Goal: Task Accomplishment & Management: Manage account settings

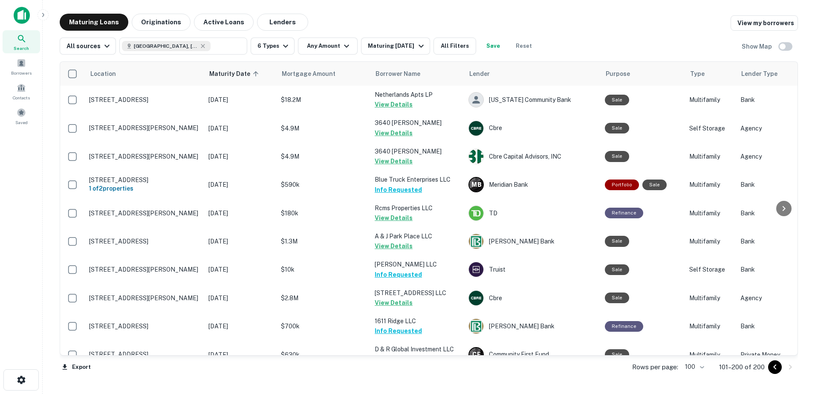
scroll to position [2489, 0]
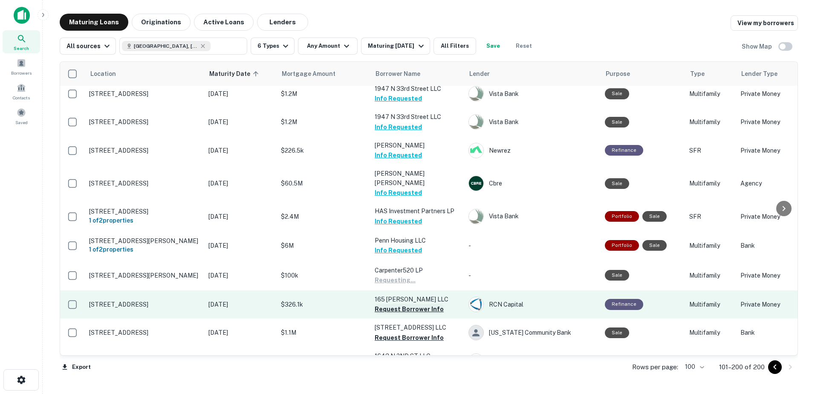
click at [405, 304] on button "Request Borrower Info" at bounding box center [409, 309] width 69 height 10
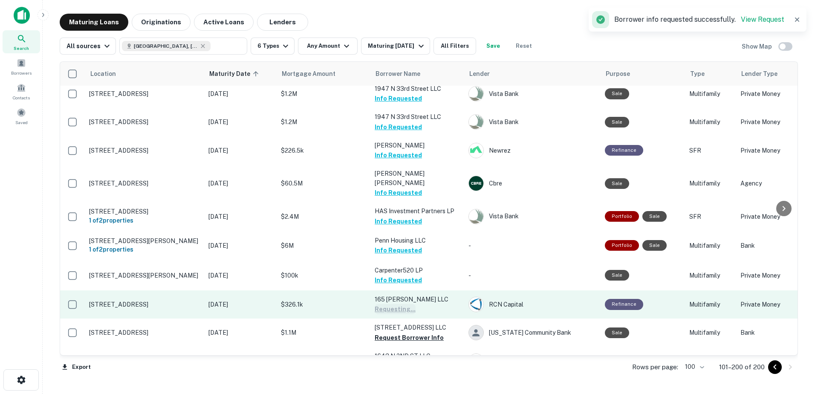
scroll to position [2527, 0]
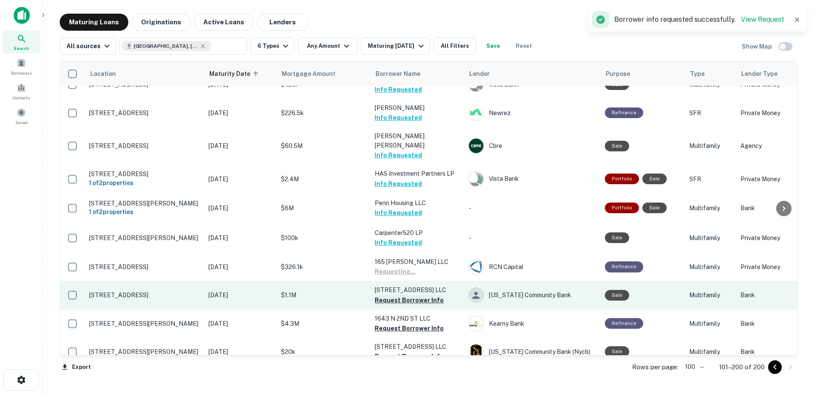
click at [423, 295] on button "Request Borrower Info" at bounding box center [409, 300] width 69 height 10
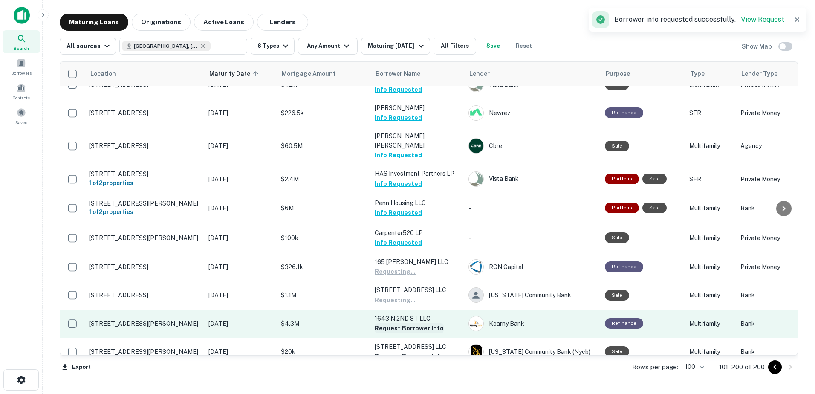
scroll to position [2532, 0]
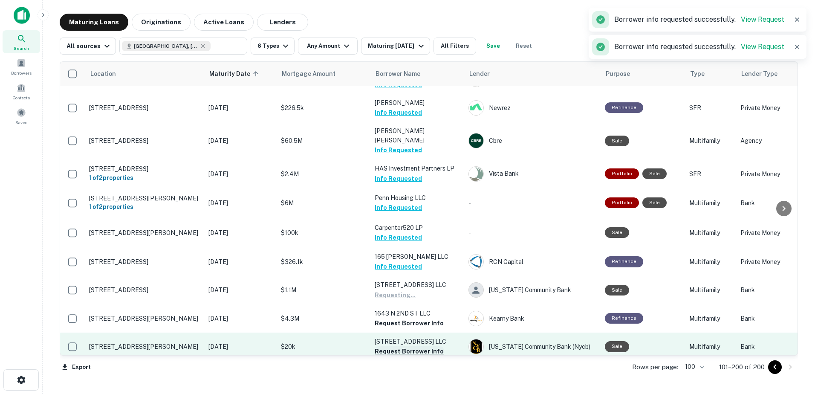
click at [412, 318] on button "Request Borrower Info" at bounding box center [409, 323] width 69 height 10
click at [398, 346] on button "Request Borrower Info" at bounding box center [409, 351] width 69 height 10
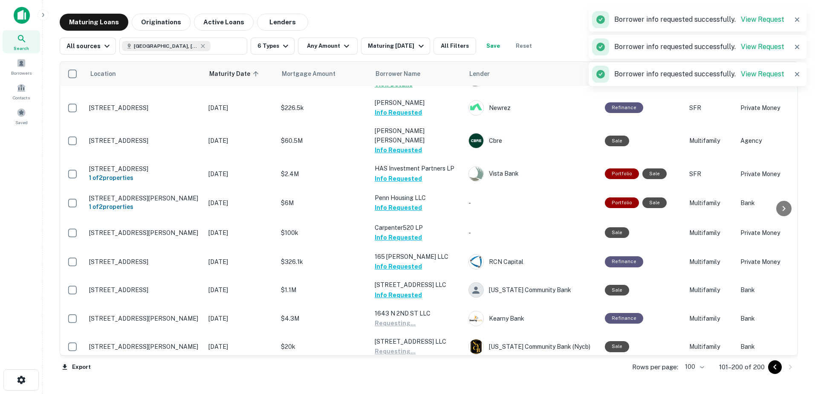
click at [400, 375] on button "Request Borrower Info" at bounding box center [409, 380] width 69 height 10
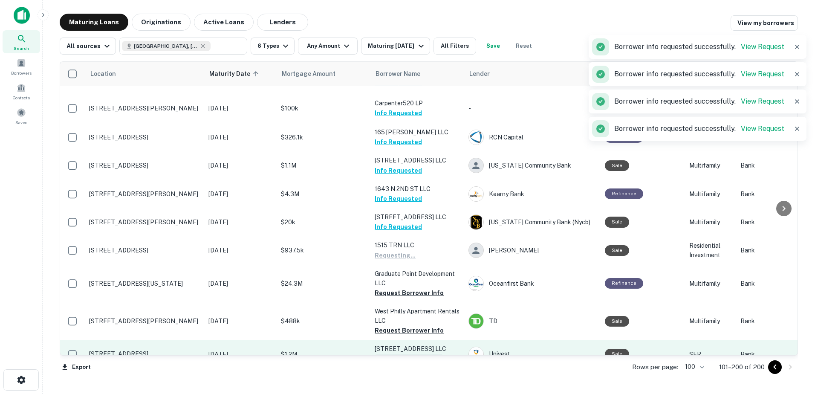
scroll to position [2703, 0]
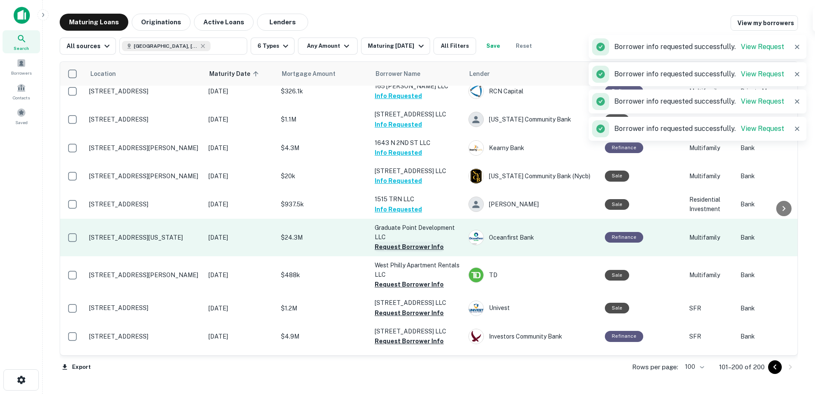
click at [417, 242] on button "Request Borrower Info" at bounding box center [409, 247] width 69 height 10
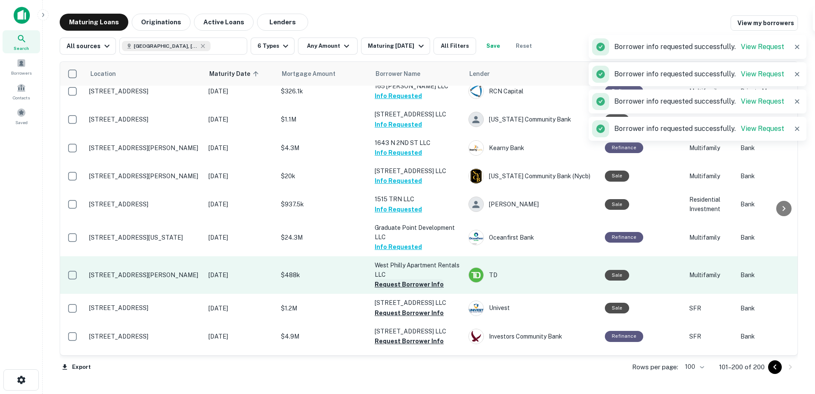
click at [415, 279] on button "Request Borrower Info" at bounding box center [409, 284] width 69 height 10
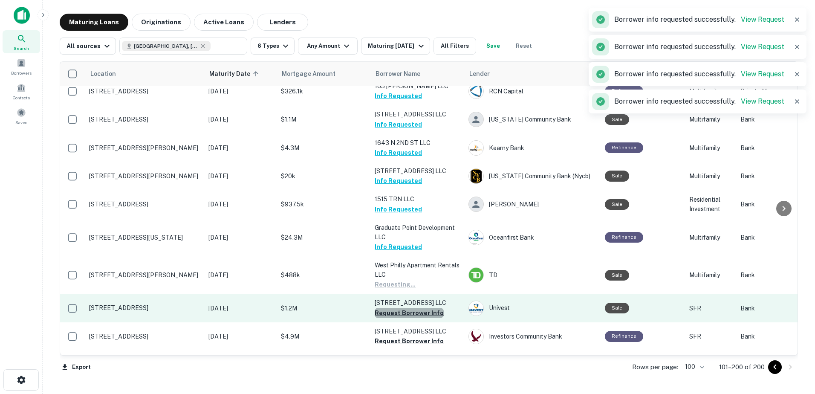
click at [410, 308] on button "Request Borrower Info" at bounding box center [409, 313] width 69 height 10
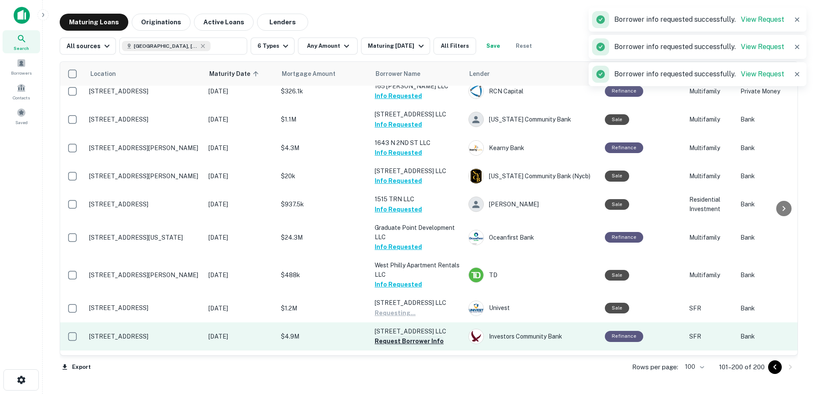
click at [411, 336] on button "Request Borrower Info" at bounding box center [409, 341] width 69 height 10
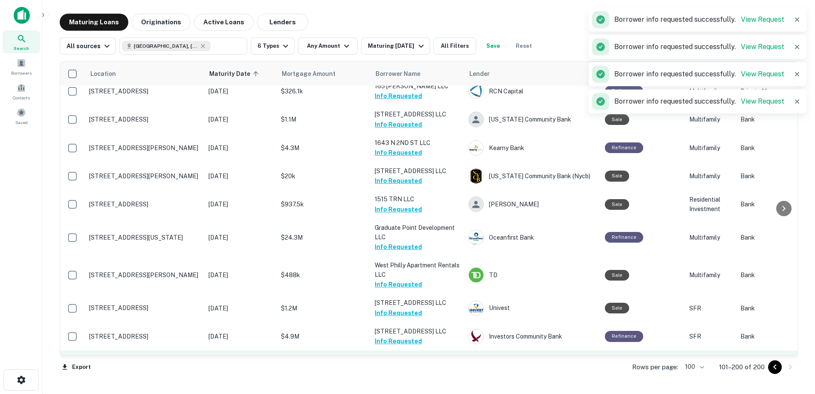
click at [411, 355] on p "Springfield Avenue Holdings LLC" at bounding box center [417, 364] width 85 height 19
click at [404, 374] on button "Request Borrower Info" at bounding box center [409, 379] width 69 height 10
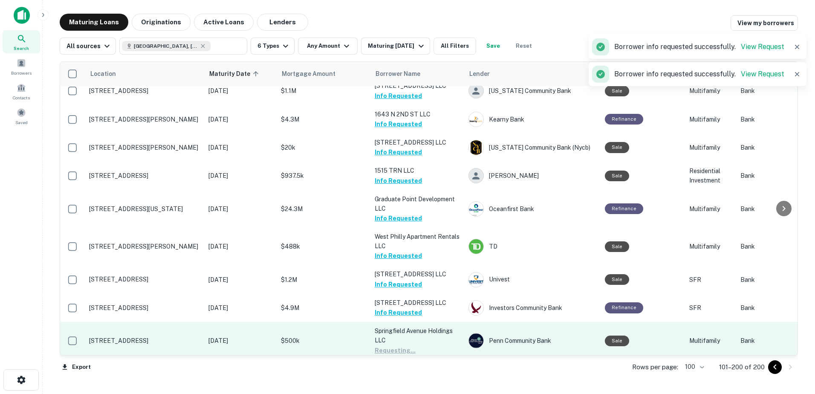
scroll to position [2745, 0]
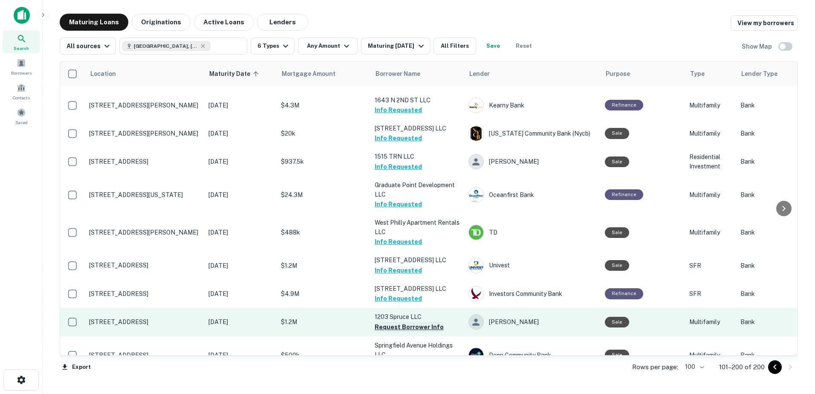
click at [417, 322] on button "Request Borrower Info" at bounding box center [409, 327] width 69 height 10
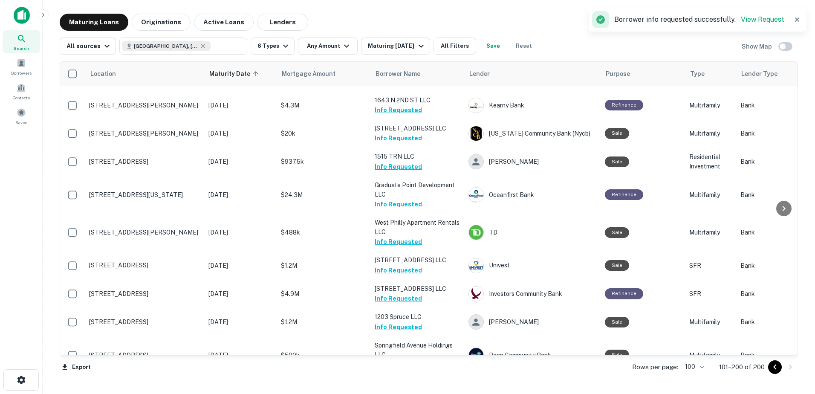
click at [410, 387] on button "Request Borrower Info" at bounding box center [409, 392] width 69 height 10
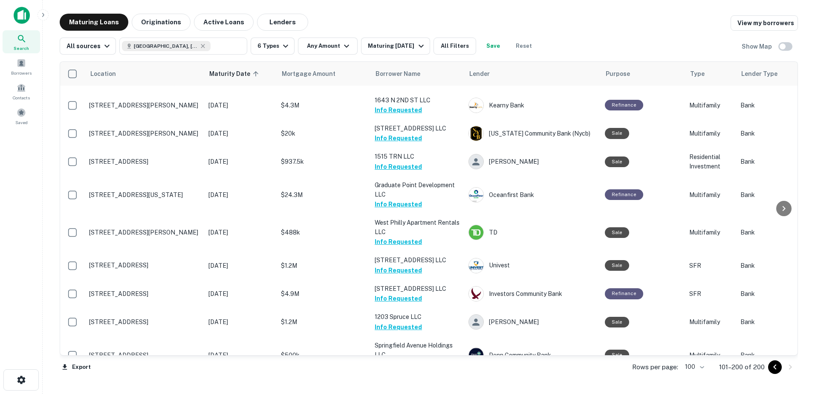
scroll to position [0, 0]
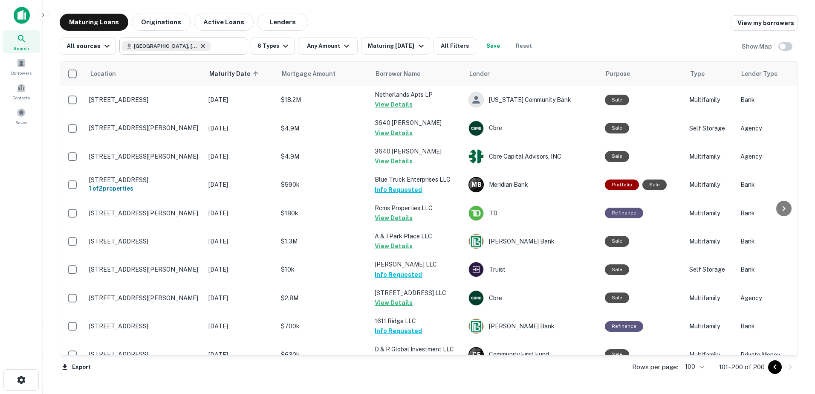
click at [199, 46] on icon at bounding box center [202, 46] width 7 height 7
type input "**********"
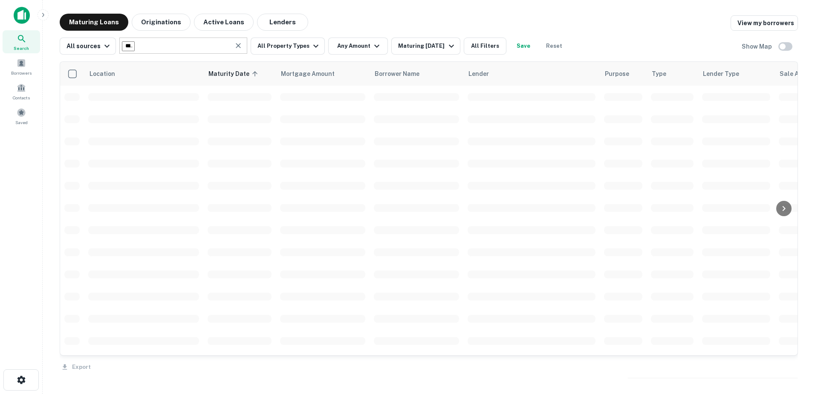
click at [135, 46] on input "**********" at bounding box center [128, 46] width 13 height 10
click at [0, 71] on html "**********" at bounding box center [407, 197] width 815 height 394
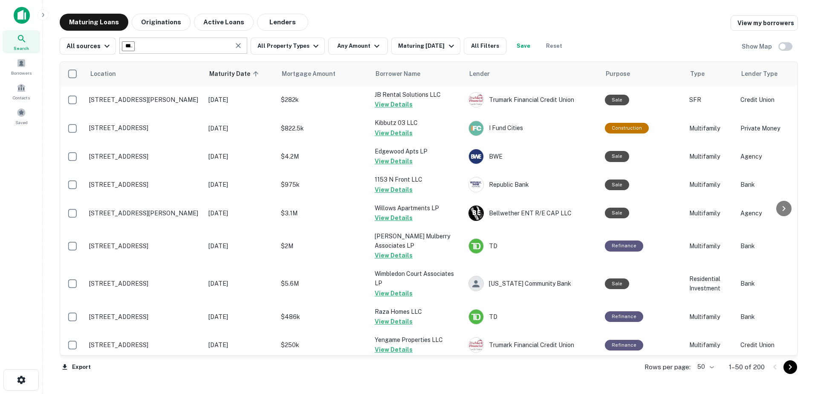
type input "*******"
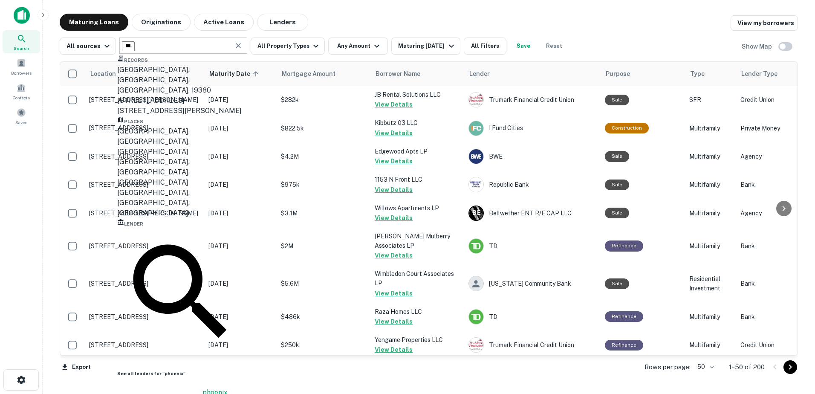
click at [185, 178] on div "[GEOGRAPHIC_DATA], [GEOGRAPHIC_DATA], [GEOGRAPHIC_DATA]" at bounding box center [181, 172] width 128 height 31
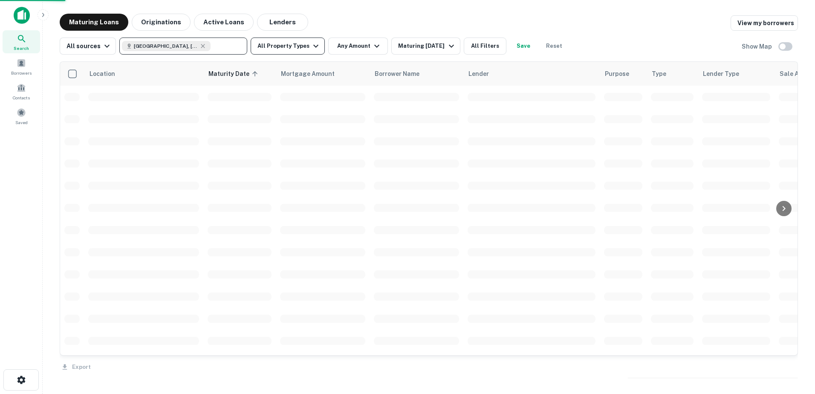
click at [290, 46] on button "All Property Types" at bounding box center [288, 46] width 74 height 17
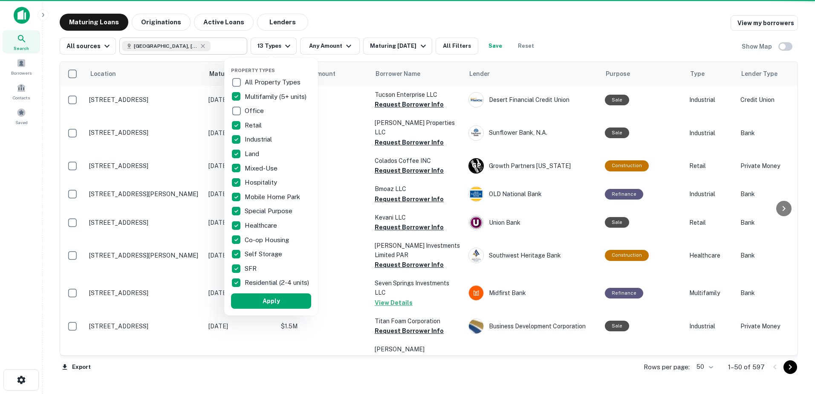
click at [255, 127] on p "Retail" at bounding box center [254, 125] width 19 height 10
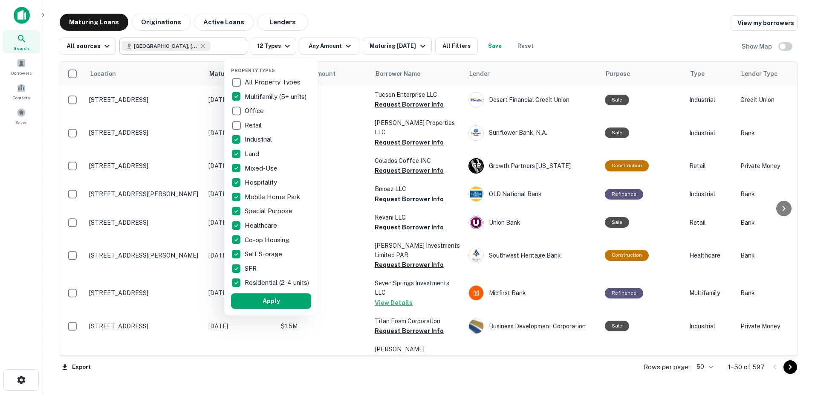
click at [253, 141] on p "Industrial" at bounding box center [259, 139] width 29 height 10
click at [250, 155] on p "Land" at bounding box center [252, 154] width 16 height 10
click at [250, 182] on p "Hospitality" at bounding box center [262, 182] width 34 height 10
click at [257, 197] on p "Mobile Home Park" at bounding box center [271, 197] width 57 height 10
click at [258, 208] on p "Special Purpose" at bounding box center [267, 211] width 49 height 10
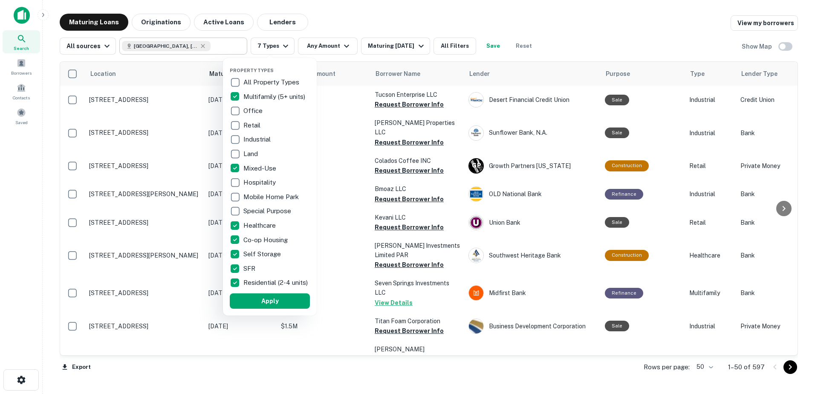
click at [254, 225] on p "Healthcare" at bounding box center [260, 225] width 34 height 10
click at [274, 306] on button "Apply" at bounding box center [270, 300] width 80 height 15
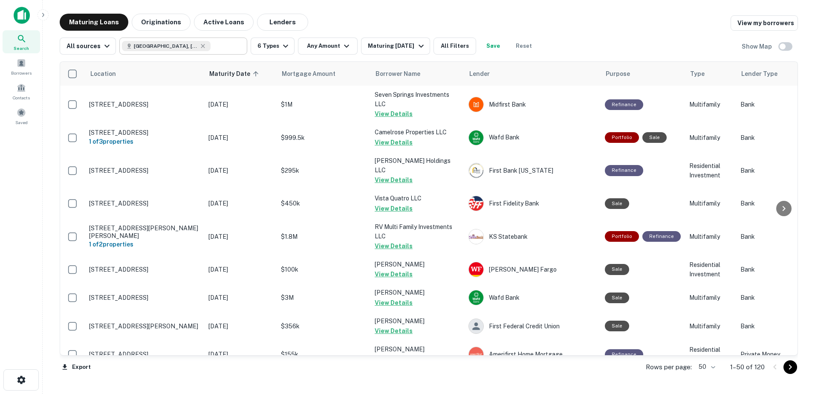
click at [707, 366] on body "Search Borrowers Contacts Saved Maturing Loans Originations Active Loans Lender…" at bounding box center [407, 197] width 815 height 394
click at [709, 380] on li "100" at bounding box center [707, 375] width 25 height 15
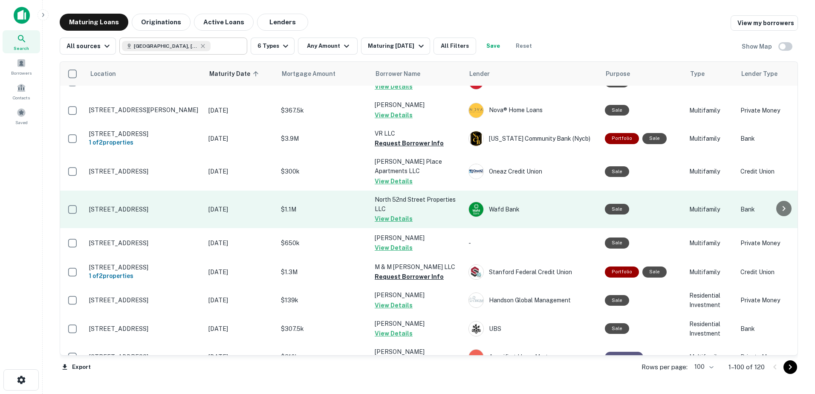
scroll to position [469, 0]
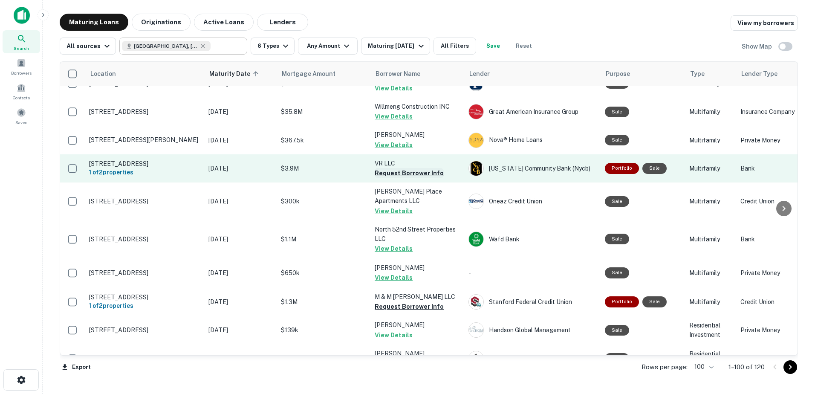
click at [414, 168] on button "Request Borrower Info" at bounding box center [409, 173] width 69 height 10
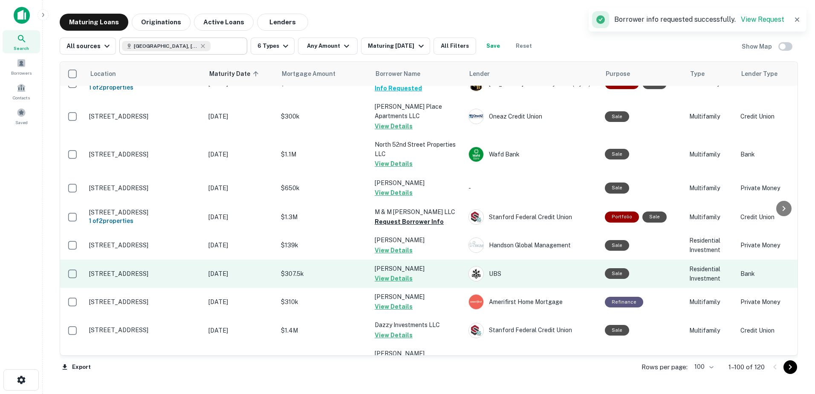
scroll to position [597, 0]
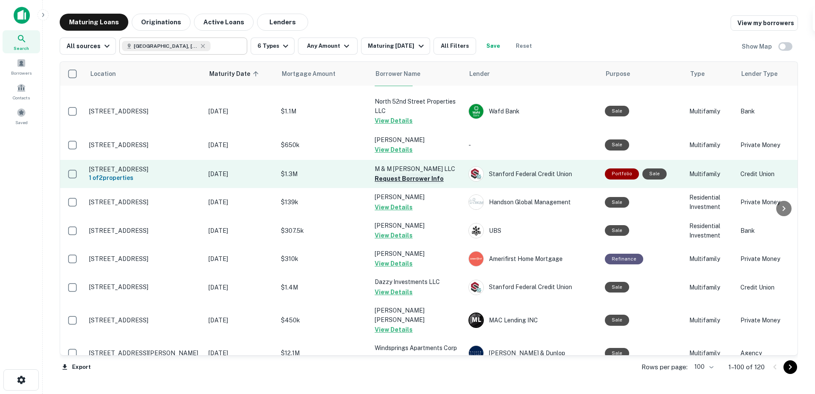
click at [406, 173] on button "Request Borrower Info" at bounding box center [409, 178] width 69 height 10
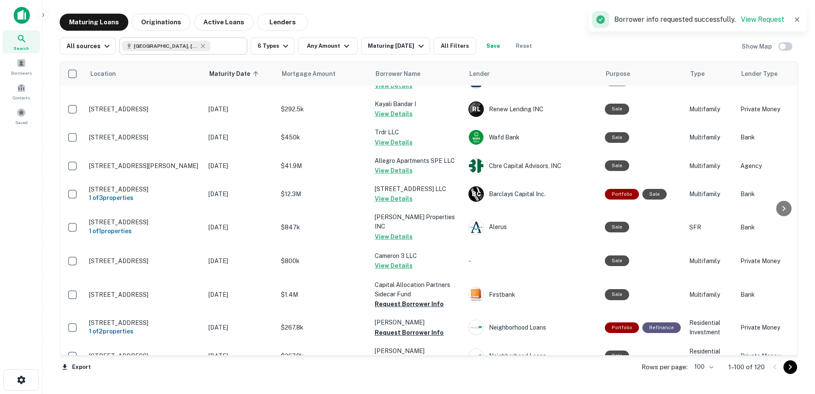
scroll to position [2216, 0]
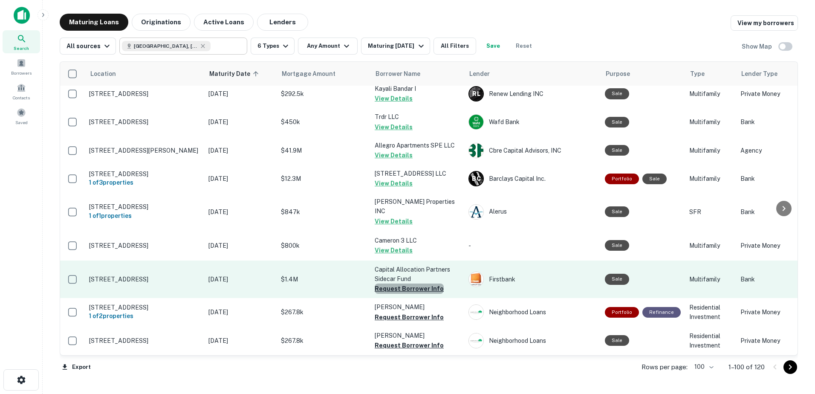
click at [422, 283] on button "Request Borrower Info" at bounding box center [409, 288] width 69 height 10
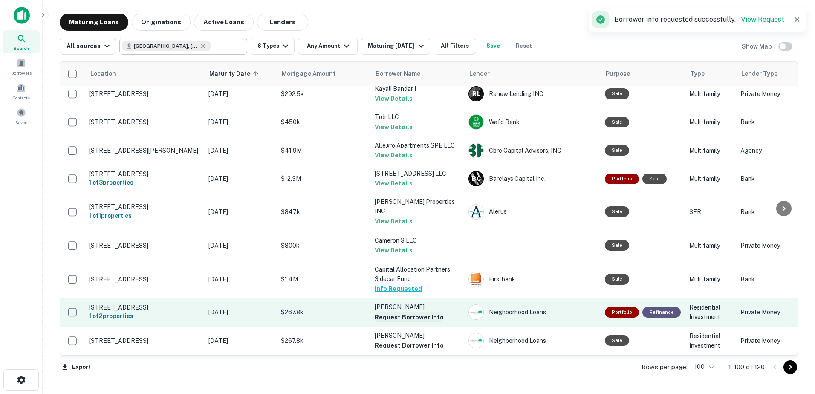
click at [387, 312] on button "Request Borrower Info" at bounding box center [409, 317] width 69 height 10
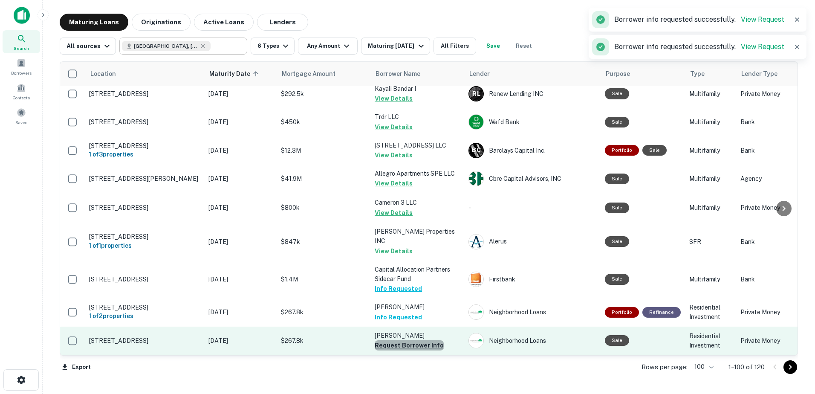
click at [423, 340] on button "Request Borrower Info" at bounding box center [409, 345] width 69 height 10
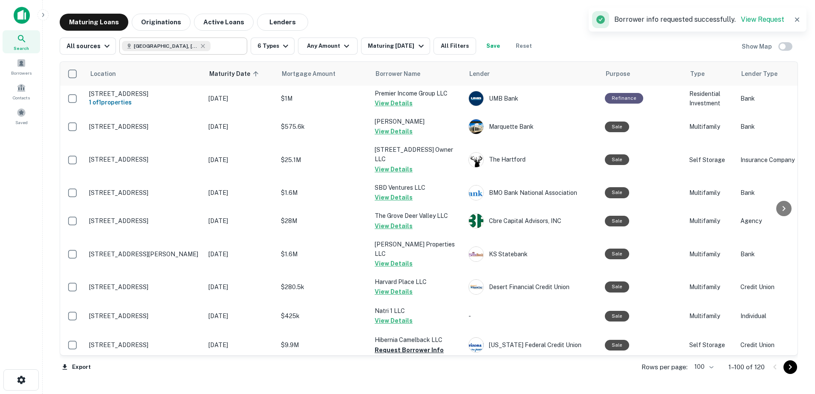
scroll to position [2642, 0]
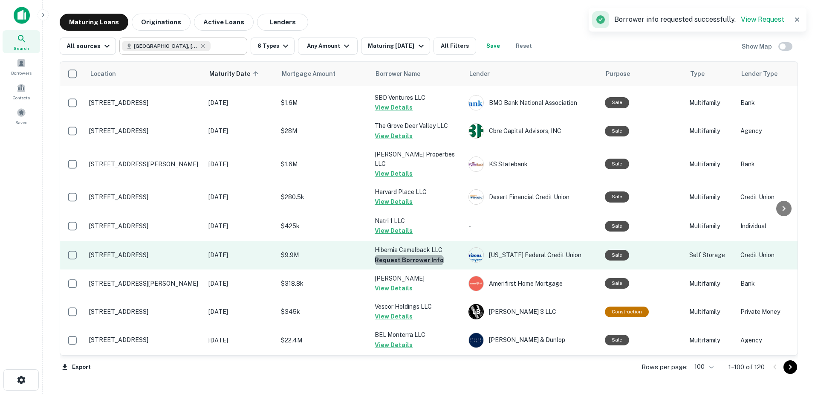
click at [418, 255] on button "Request Borrower Info" at bounding box center [409, 260] width 69 height 10
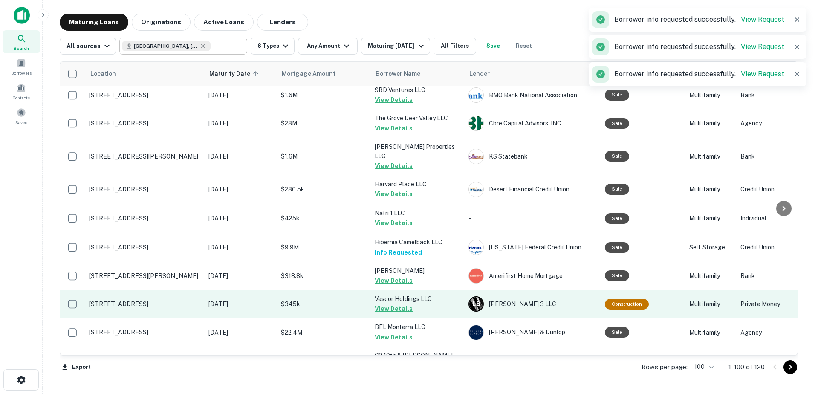
scroll to position [2661, 0]
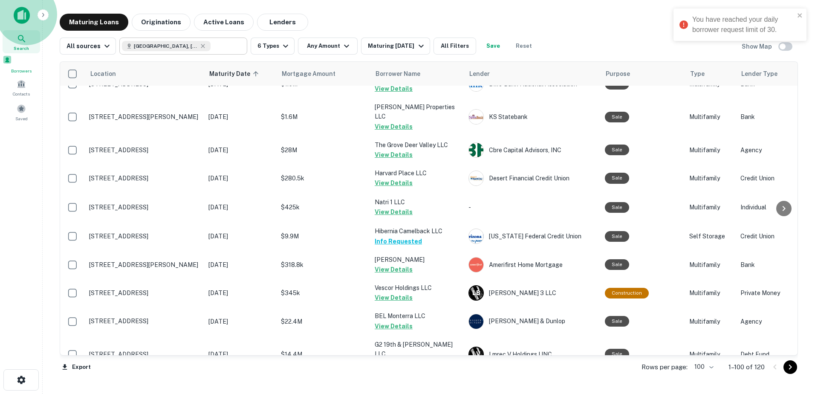
click at [29, 69] on span "Borrowers" at bounding box center [22, 70] width 38 height 7
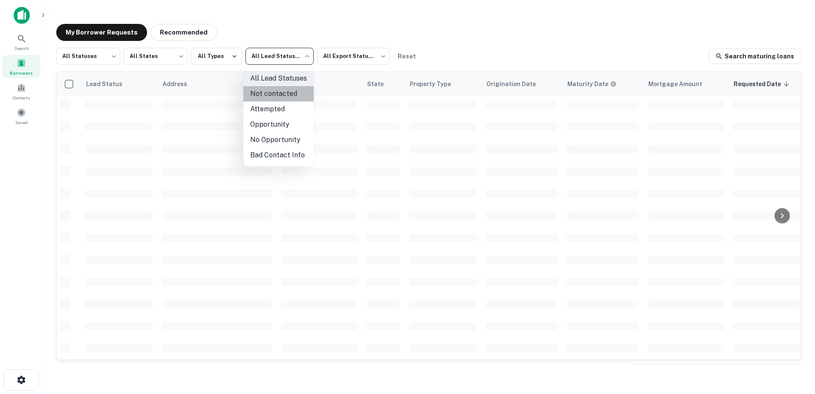
click at [280, 92] on li "Not contacted" at bounding box center [278, 93] width 70 height 15
type input "****"
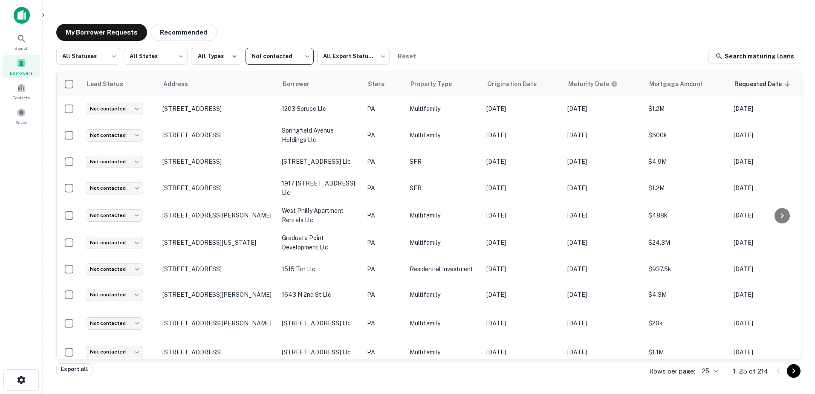
click at [708, 369] on body "Search Borrowers Contacts Saved My Borrower Requests Recommended All Statuses *…" at bounding box center [407, 197] width 815 height 394
click at [713, 345] on li "250" at bounding box center [710, 345] width 29 height 15
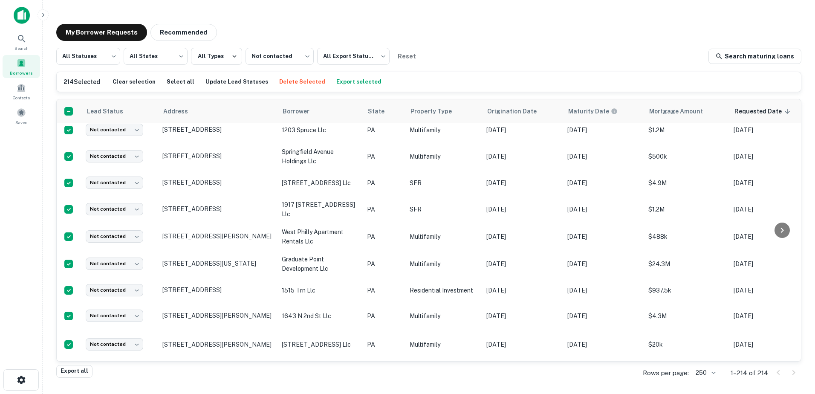
click at [342, 84] on button "Export selected" at bounding box center [358, 81] width 49 height 13
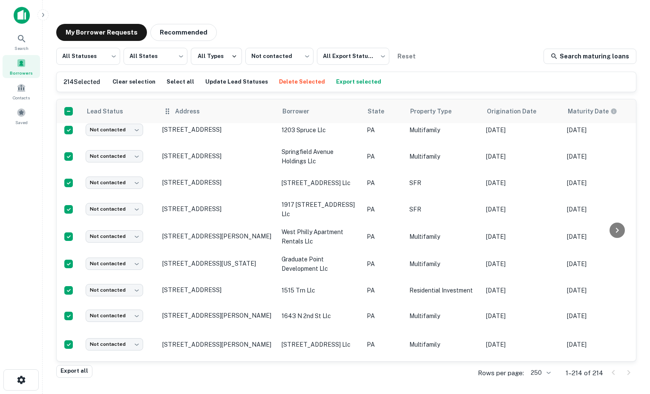
drag, startPoint x: 205, startPoint y: 109, endPoint x: 274, endPoint y: 120, distance: 70.7
click at [205, 109] on icon at bounding box center [205, 111] width 5 height 5
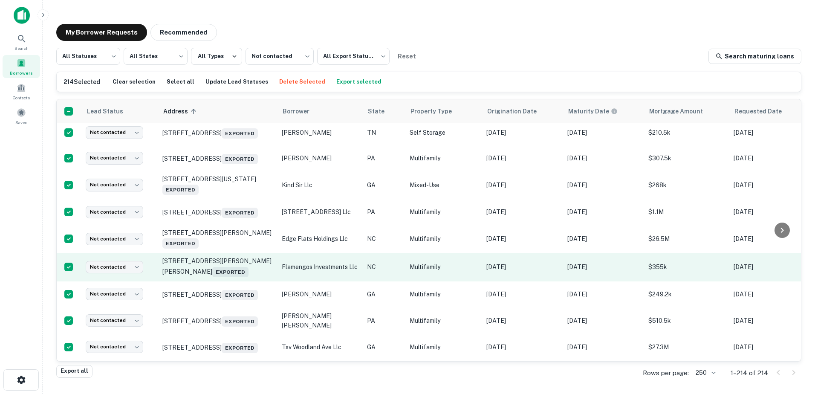
scroll to position [169, 0]
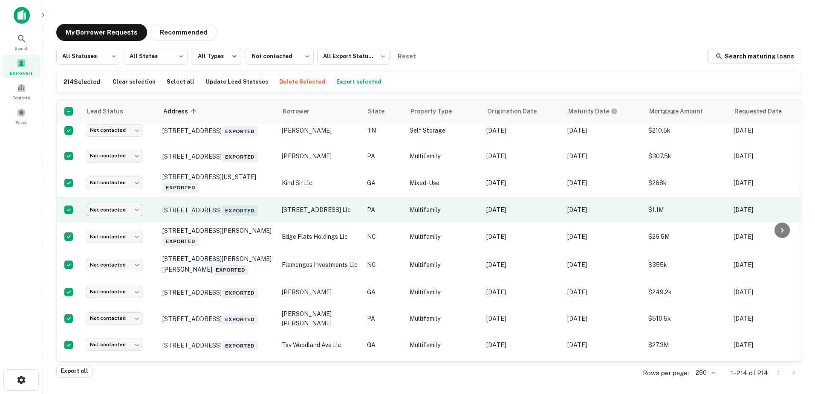
click at [137, 226] on body "Search Borrowers Contacts Saved My Borrower Requests Recommended All Statuses *…" at bounding box center [407, 197] width 815 height 394
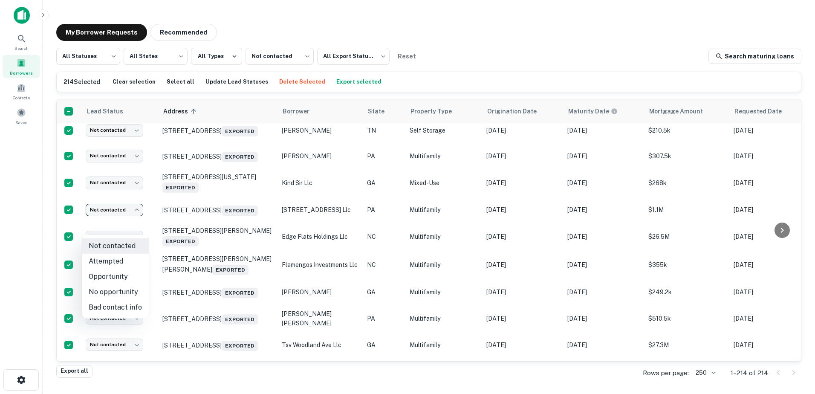
click at [123, 281] on li "Opportunity" at bounding box center [115, 276] width 67 height 15
type input "**********"
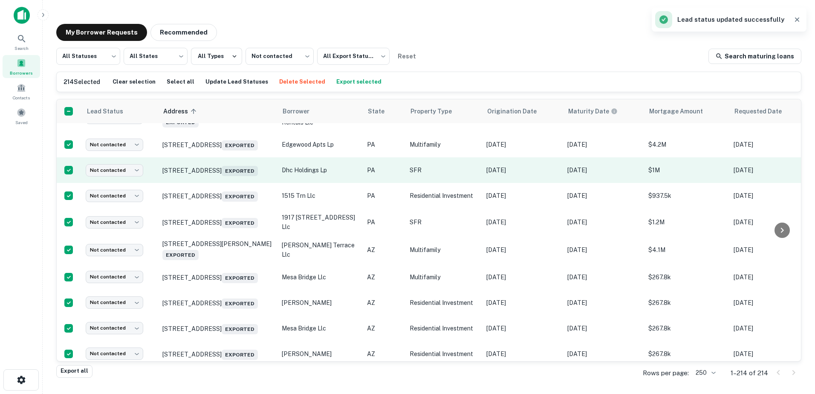
scroll to position [1022, 0]
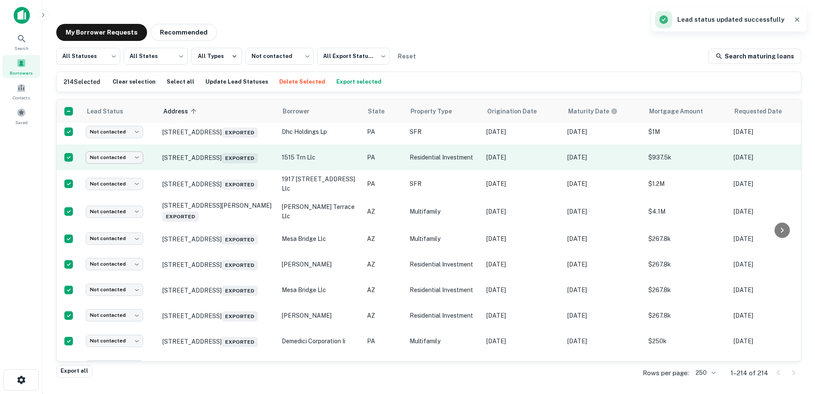
click at [116, 222] on body "Search Borrowers Contacts Saved My Borrower Requests Recommended All Statuses *…" at bounding box center [407, 197] width 815 height 394
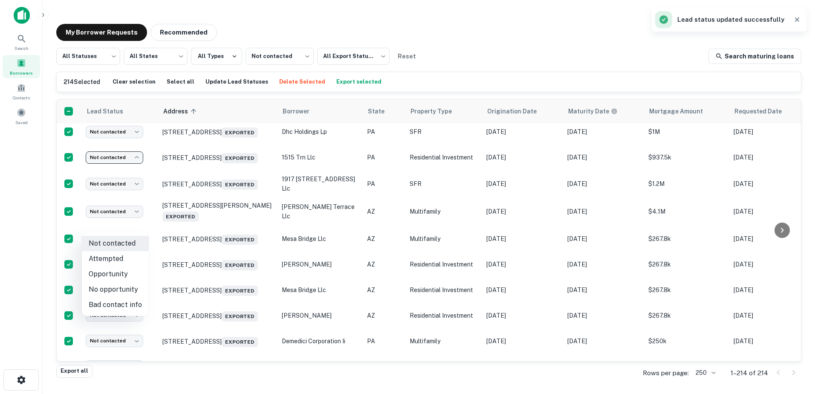
click at [121, 278] on li "Opportunity" at bounding box center [115, 273] width 67 height 15
type input "**********"
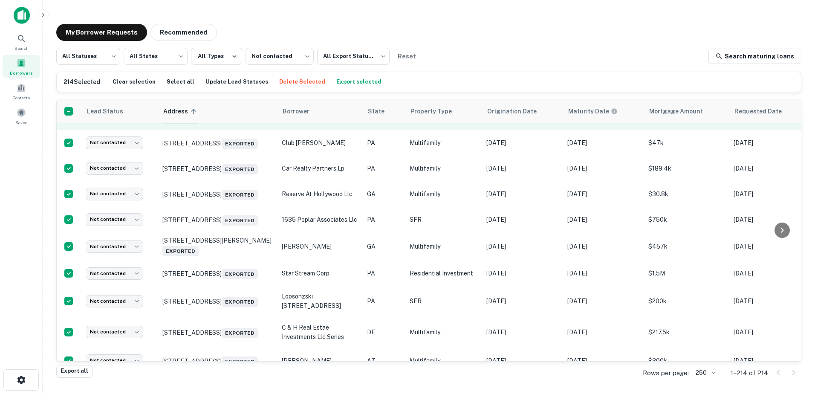
scroll to position [1405, 0]
click at [122, 210] on body "Search Borrowers Contacts Saved My Borrower Requests Recommended All Statuses *…" at bounding box center [407, 197] width 815 height 394
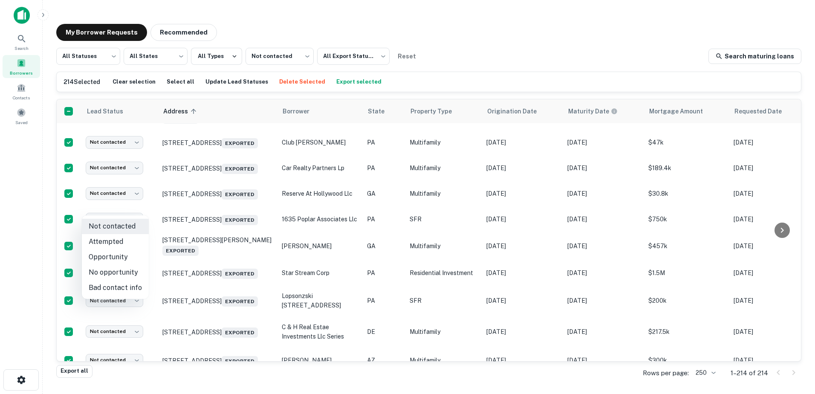
click at [125, 258] on li "Opportunity" at bounding box center [115, 256] width 67 height 15
type input "**********"
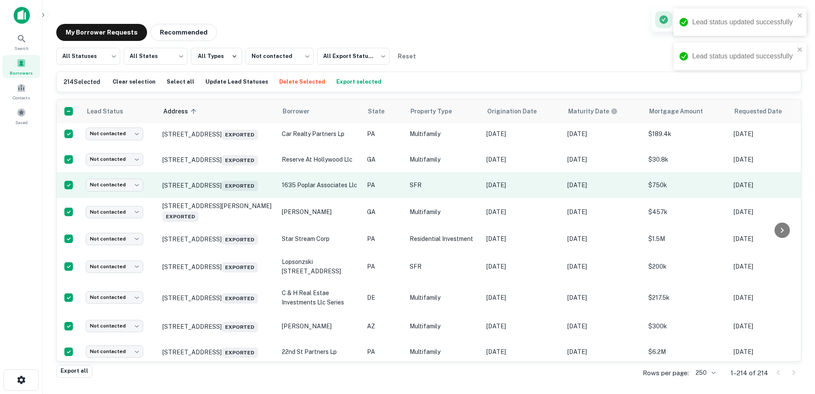
scroll to position [1448, 0]
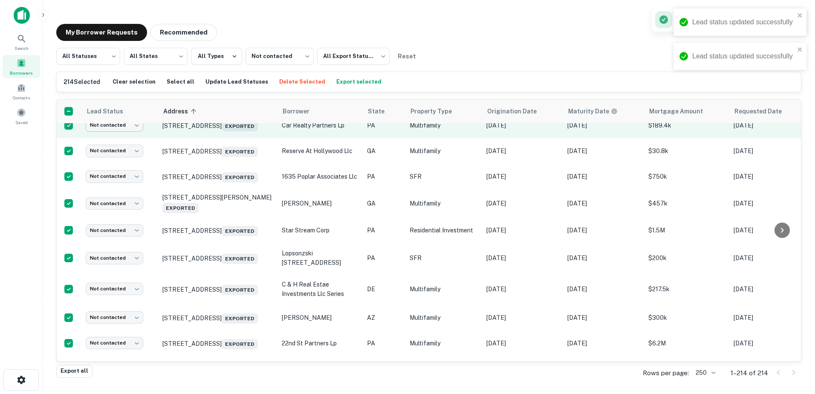
click at [125, 219] on body "Lead status updated successfully Lead status updated successfully Search Borrow…" at bounding box center [407, 197] width 815 height 394
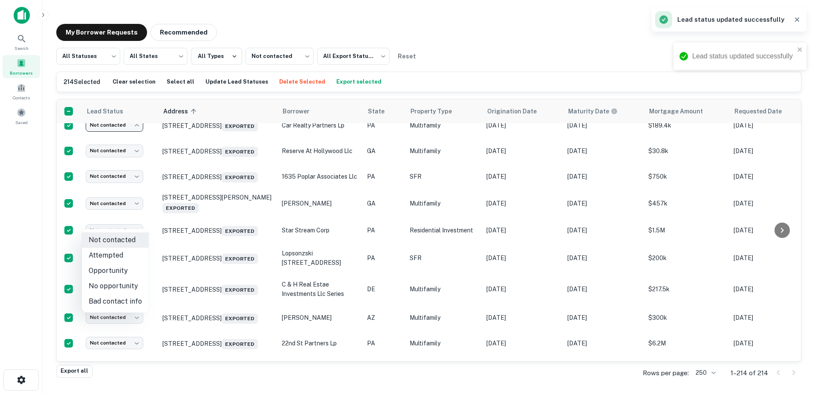
click at [128, 269] on li "Opportunity" at bounding box center [115, 270] width 67 height 15
type input "**********"
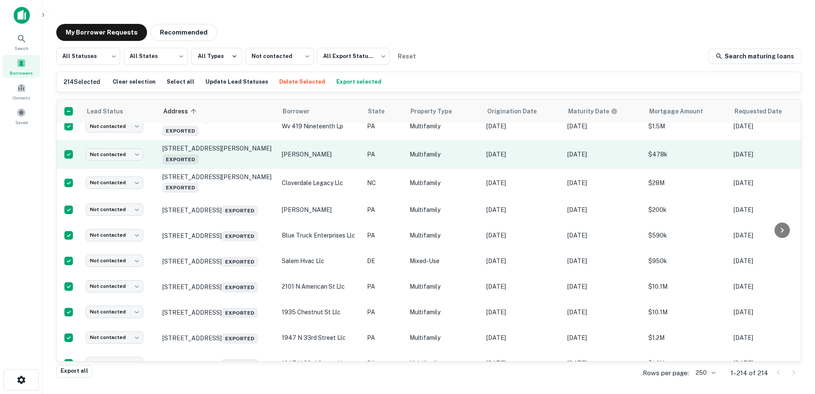
scroll to position [1874, 0]
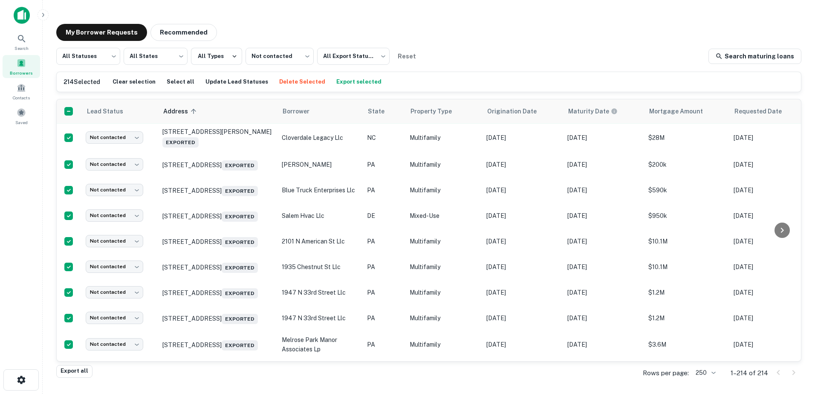
click at [123, 231] on body "Search Borrowers Contacts Saved My Borrower Requests Recommended All Statuses *…" at bounding box center [407, 197] width 815 height 394
click at [130, 275] on li "Opportunity" at bounding box center [115, 276] width 67 height 15
type input "**********"
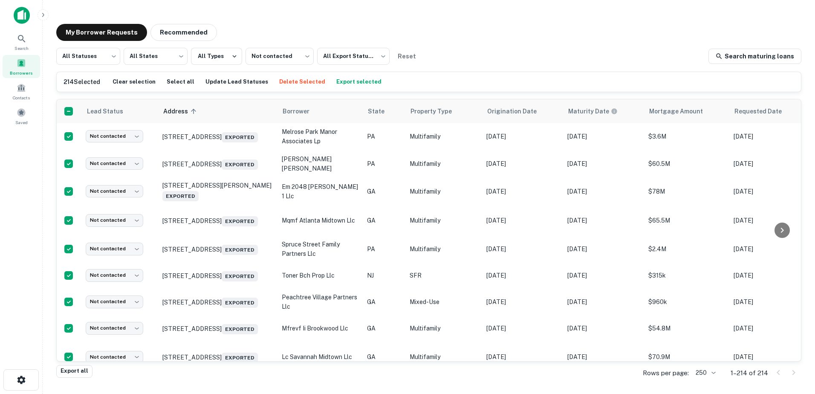
scroll to position [2087, 0]
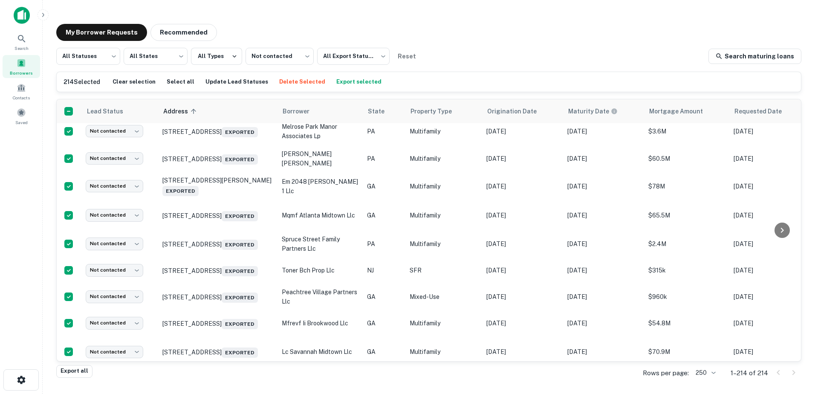
click at [119, 215] on body "Search Borrowers Contacts Saved My Borrower Requests Recommended All Statuses *…" at bounding box center [407, 197] width 815 height 394
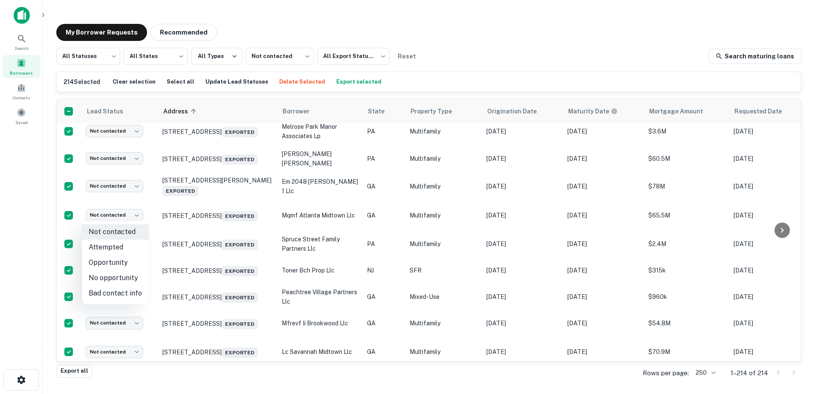
click at [126, 266] on li "Opportunity" at bounding box center [115, 262] width 67 height 15
click at [126, 242] on li "Attempted" at bounding box center [115, 247] width 67 height 15
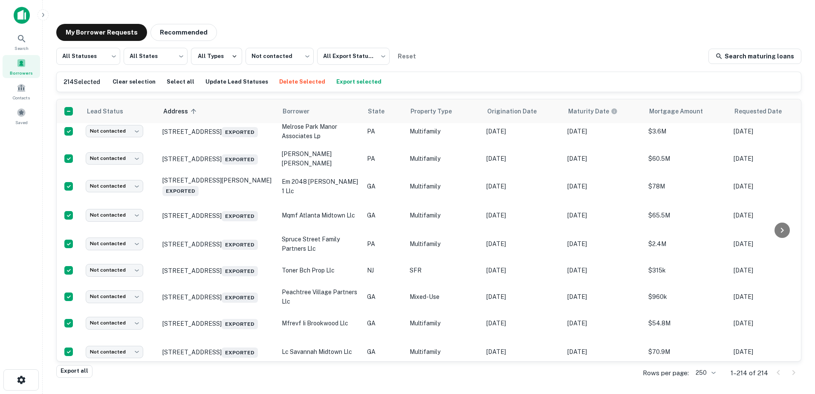
click at [134, 85] on div "Attempted" at bounding box center [115, 79] width 58 height 12
click at [136, 85] on div "Attempted" at bounding box center [115, 79] width 58 height 12
click at [127, 85] on div "Attempted" at bounding box center [115, 79] width 58 height 12
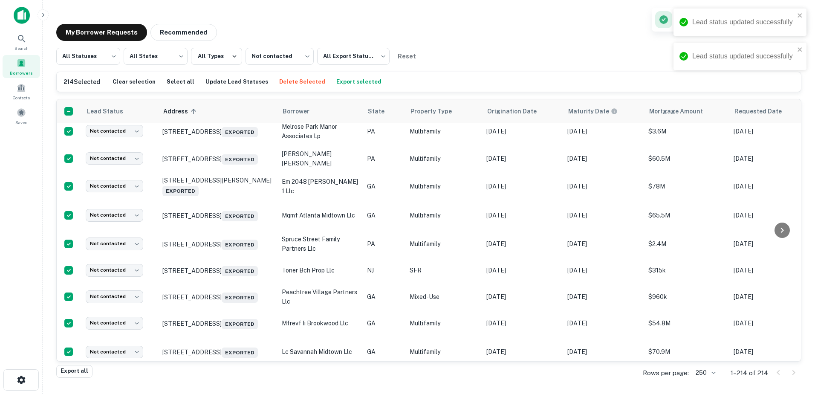
click at [118, 217] on body "Lead status updated successfully Lead status updated successfully Search Borrow…" at bounding box center [407, 197] width 815 height 394
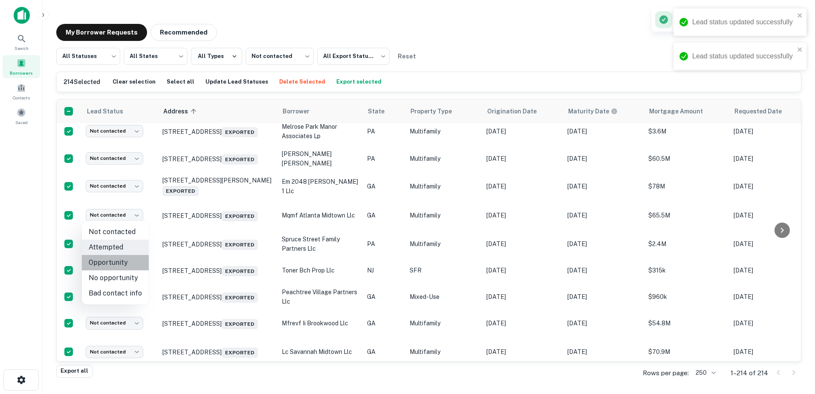
click at [126, 263] on li "Opportunity" at bounding box center [115, 262] width 67 height 15
type input "**********"
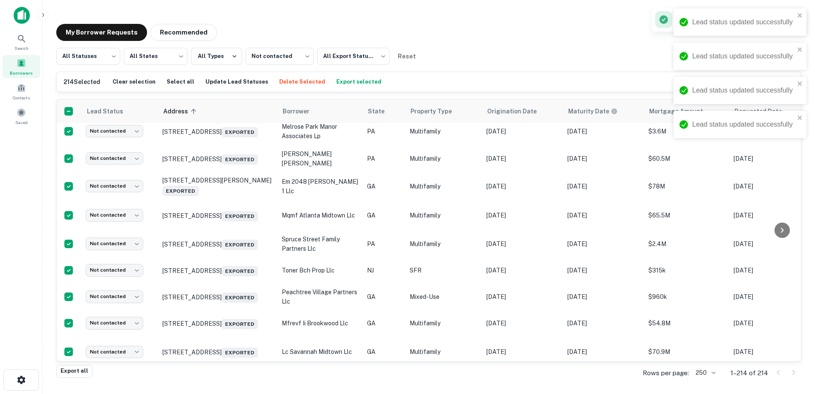
click at [123, 240] on body "Lead status updated successfully Lead status updated successfully Lead status u…" at bounding box center [407, 197] width 815 height 394
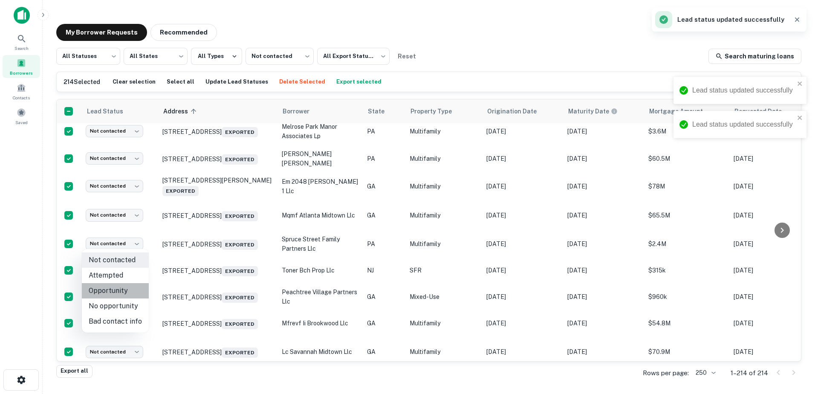
click at [119, 289] on li "Opportunity" at bounding box center [115, 290] width 67 height 15
type input "**********"
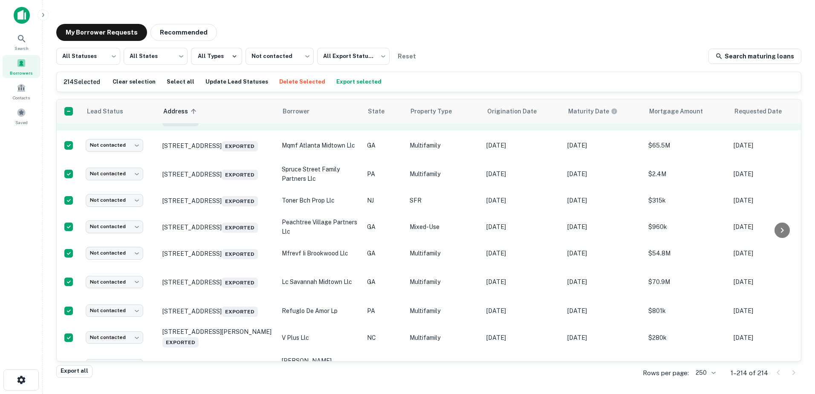
scroll to position [2172, 0]
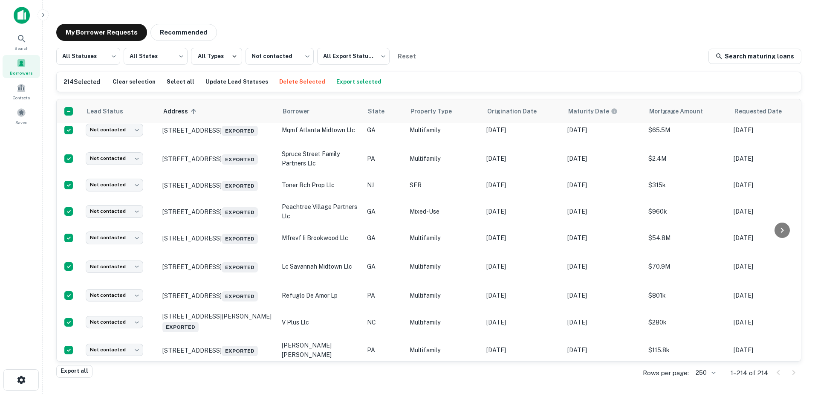
click at [134, 214] on body "Search Borrowers Contacts Saved My Borrower Requests Recommended All Statuses *…" at bounding box center [407, 197] width 815 height 394
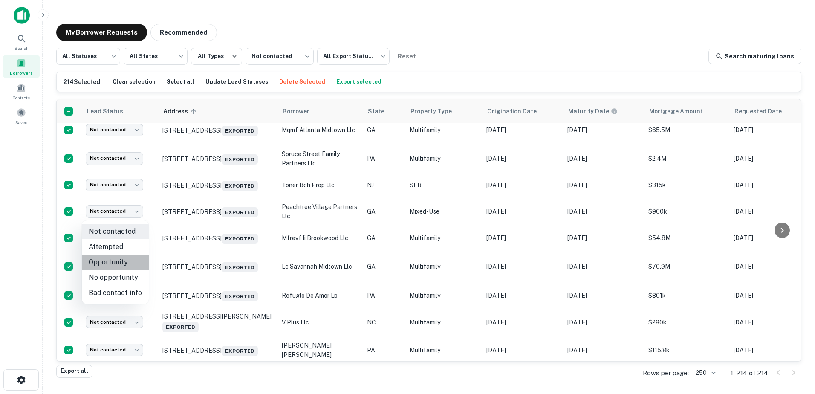
click at [139, 261] on li "Opportunity" at bounding box center [115, 261] width 67 height 15
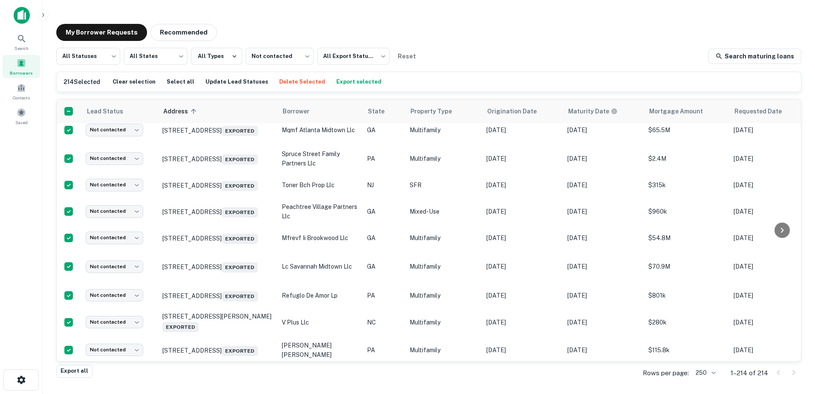
type input "**********"
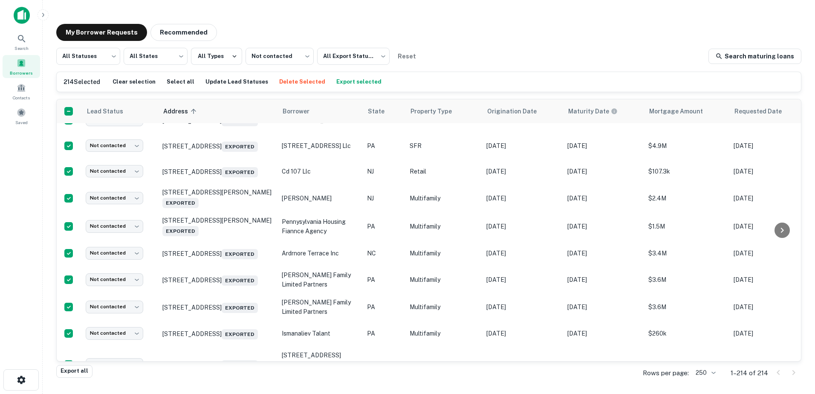
scroll to position [2428, 0]
click at [125, 186] on body "Search Borrowers Contacts Saved My Borrower Requests Recommended All Statuses *…" at bounding box center [407, 197] width 815 height 394
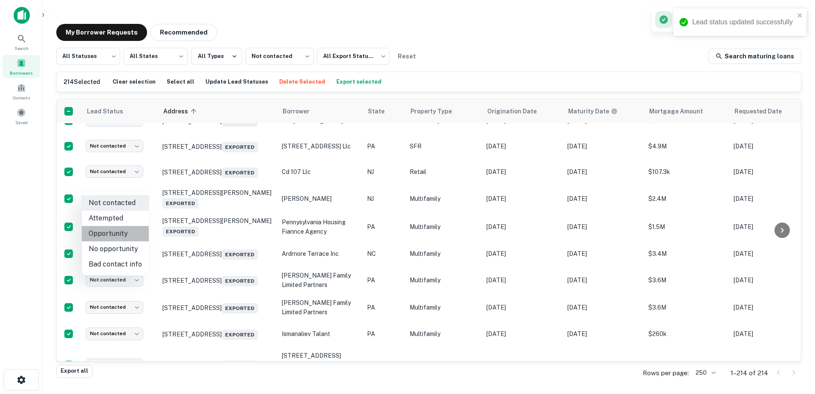
click at [127, 234] on li "Opportunity" at bounding box center [115, 233] width 67 height 15
type input "**********"
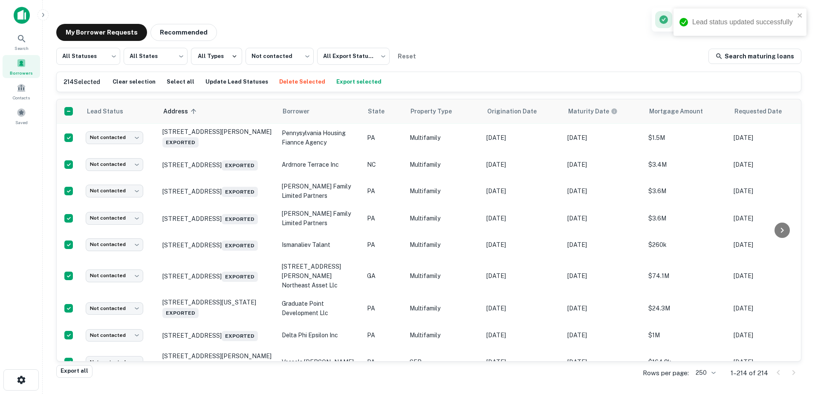
scroll to position [2556, 0]
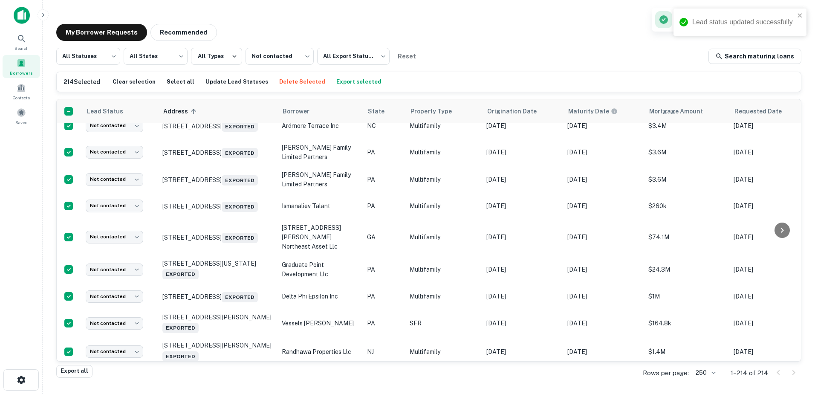
click at [122, 173] on body "Lead status updated successfully Search Borrowers Contacts Saved My Borrower Re…" at bounding box center [407, 197] width 815 height 394
click at [129, 222] on li "Opportunity" at bounding box center [115, 221] width 67 height 15
type input "**********"
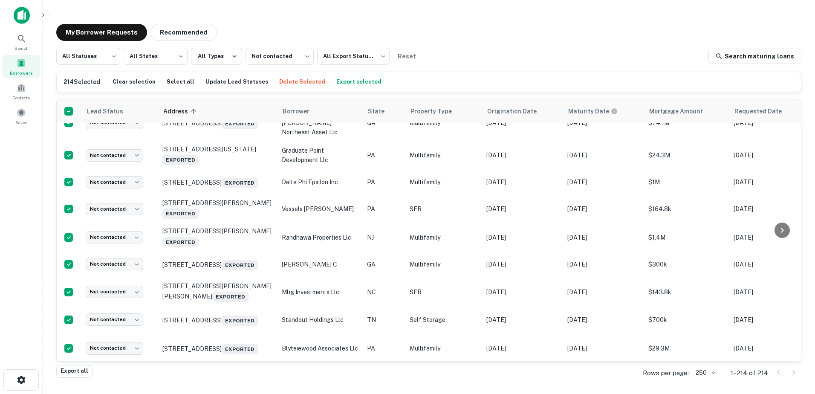
scroll to position [2684, 0]
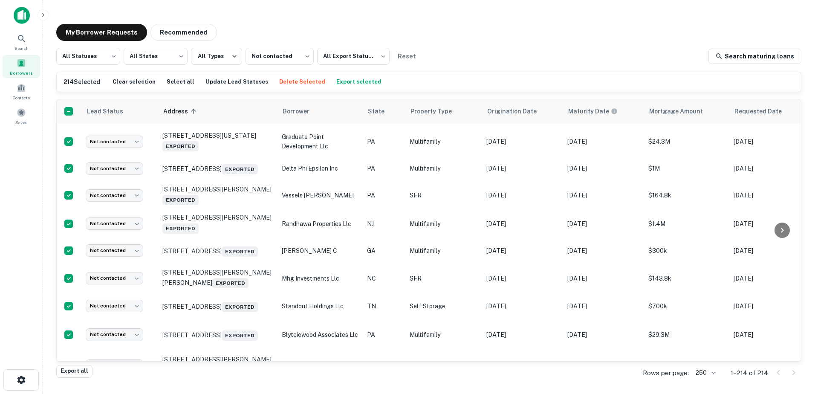
click at [131, 185] on body "Lead status updated successfully Lead status updated successfully Search Borrow…" at bounding box center [407, 197] width 815 height 394
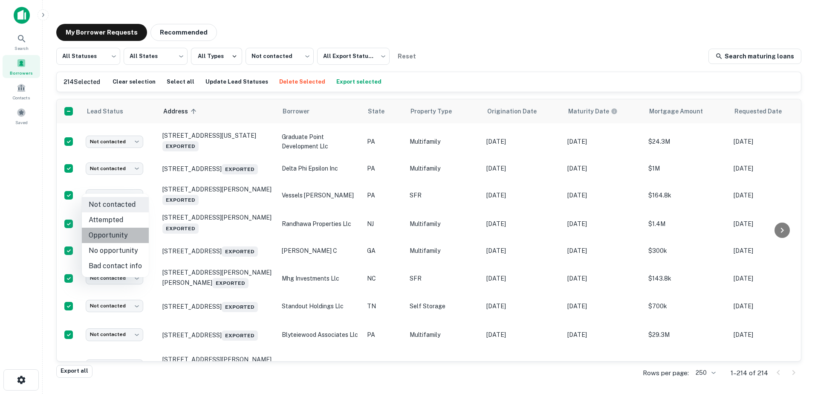
click at [126, 237] on li "Opportunity" at bounding box center [115, 235] width 67 height 15
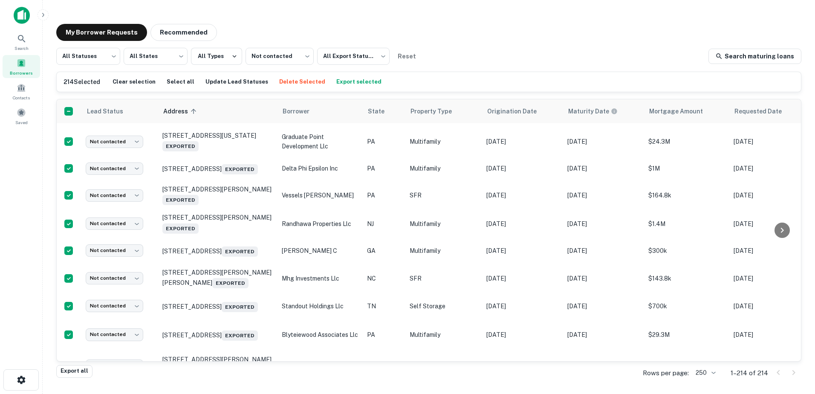
type input "**********"
click at [126, 211] on body "Search Borrowers Contacts Saved My Borrower Requests Recommended All Statuses *…" at bounding box center [407, 197] width 815 height 394
click at [124, 268] on li "Opportunity" at bounding box center [115, 263] width 67 height 15
type input "**********"
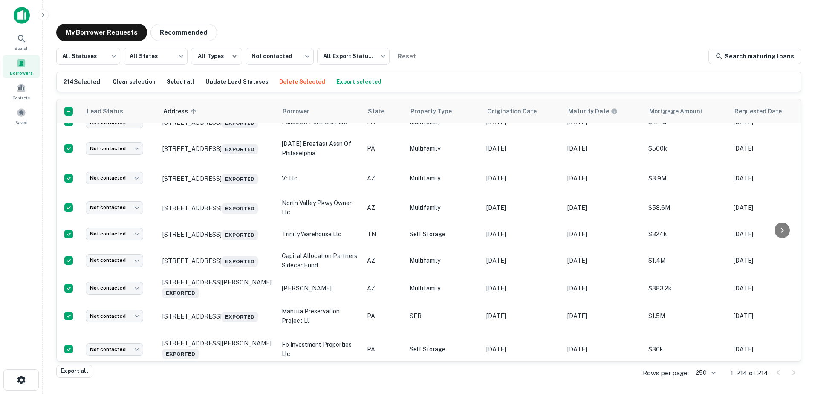
scroll to position [2982, 0]
click at [129, 217] on body "Search Borrowers Contacts Saved My Borrower Requests Recommended All Statuses *…" at bounding box center [407, 197] width 815 height 394
click at [132, 266] on li "Opportunity" at bounding box center [115, 263] width 67 height 15
type input "**********"
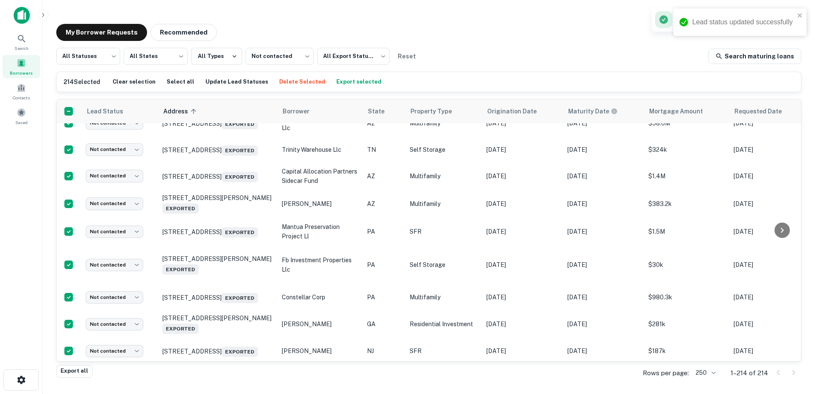
scroll to position [3110, 0]
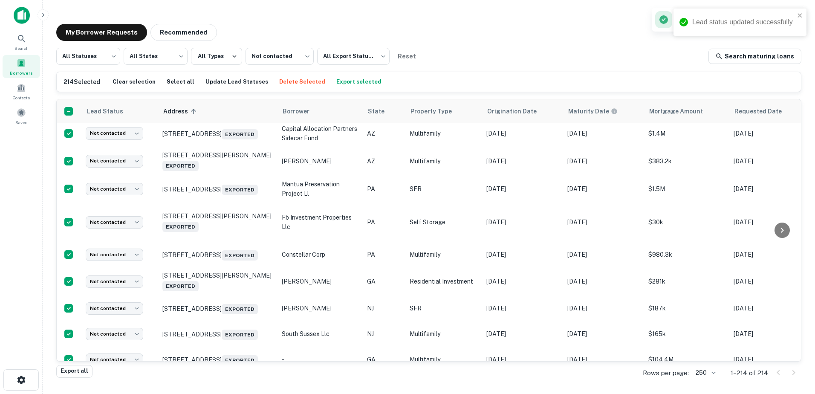
click at [115, 231] on body "Lead status updated successfully Search Borrowers Contacts Saved My Borrower Re…" at bounding box center [407, 197] width 815 height 394
click at [123, 280] on li "Opportunity" at bounding box center [115, 281] width 67 height 15
type input "**********"
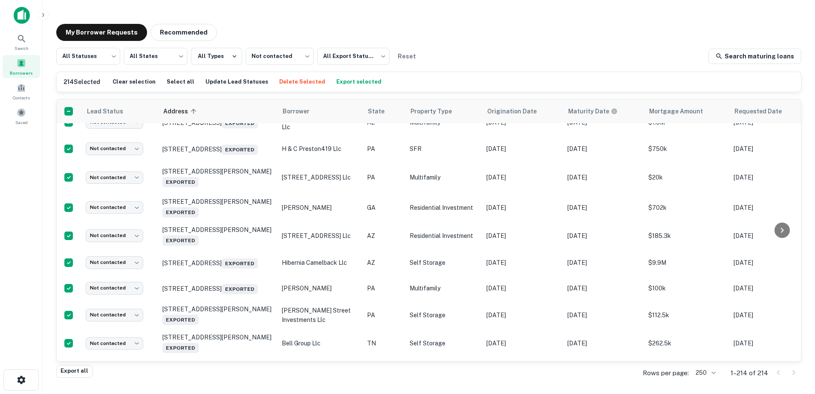
scroll to position [3621, 0]
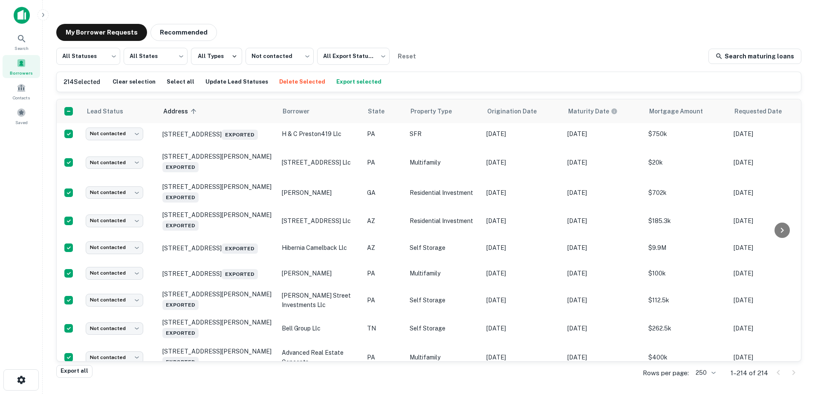
click at [121, 248] on body "Search Borrowers Contacts Saved My Borrower Requests Recommended All Statuses *…" at bounding box center [407, 197] width 815 height 394
click at [122, 301] on li "Opportunity" at bounding box center [115, 296] width 67 height 15
type input "**********"
click at [118, 196] on body "Search Borrowers Contacts Saved My Borrower Requests Recommended All Statuses *…" at bounding box center [407, 197] width 815 height 394
click at [123, 236] on li "Opportunity" at bounding box center [115, 239] width 67 height 15
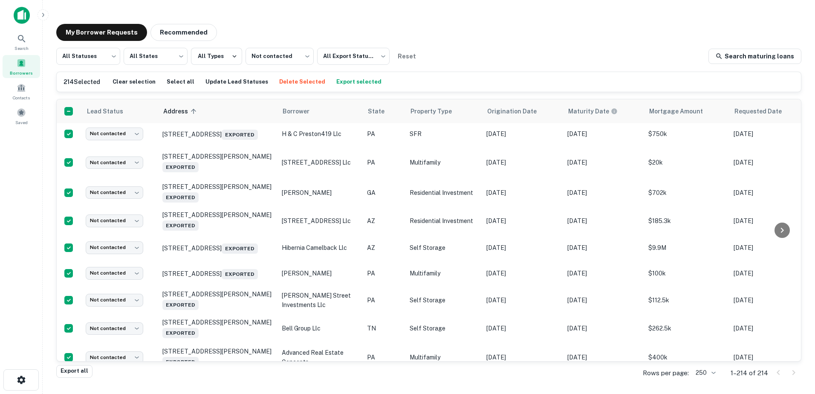
type input "**********"
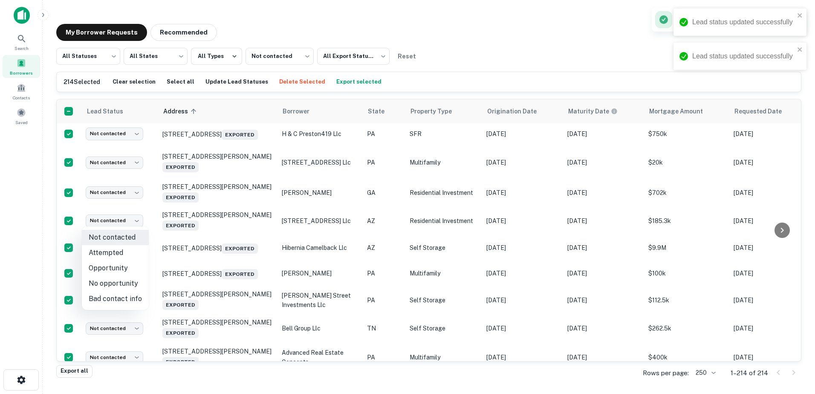
click at [131, 221] on body "Lead status updated successfully Lead status updated successfully Search Borrow…" at bounding box center [407, 197] width 815 height 394
click at [121, 266] on li "Opportunity" at bounding box center [115, 267] width 67 height 15
type input "**********"
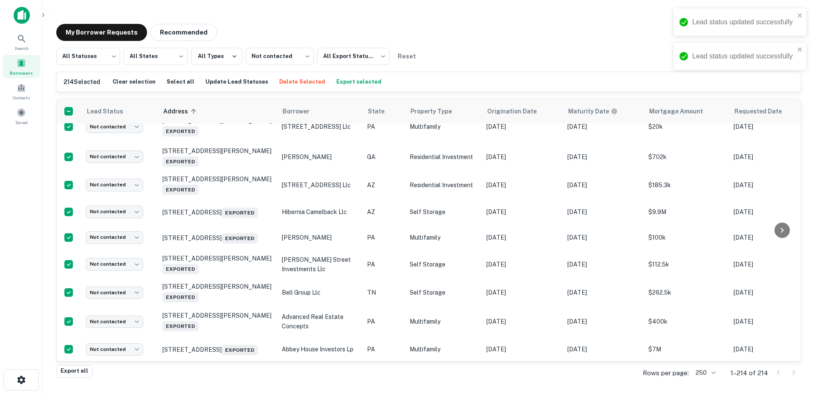
scroll to position [3664, 0]
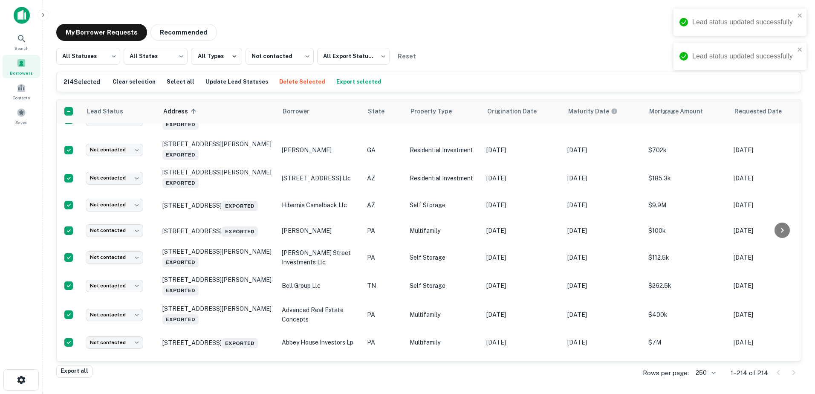
click at [120, 265] on body "Lead status updated successfully Lead status updated successfully Search Borrow…" at bounding box center [407, 197] width 815 height 394
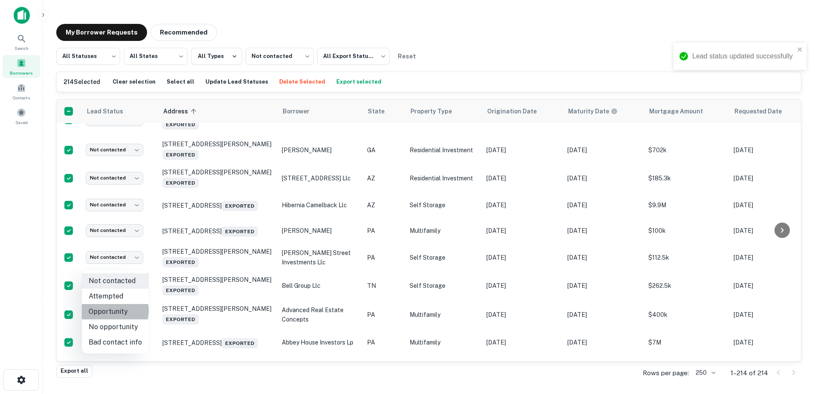
click at [112, 311] on li "Opportunity" at bounding box center [115, 311] width 67 height 15
type input "**********"
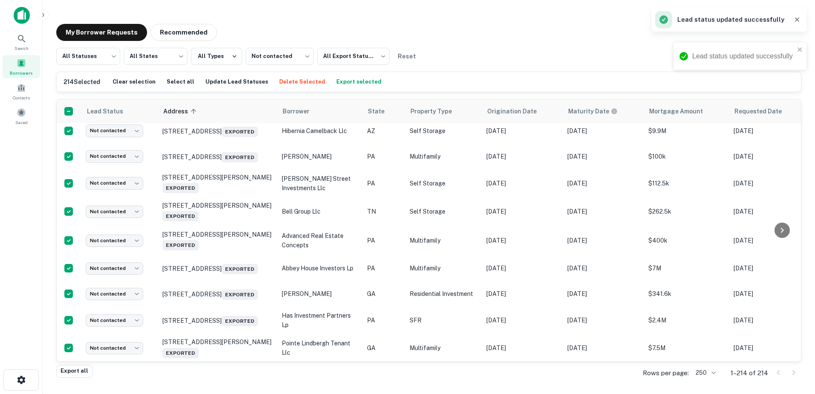
scroll to position [3749, 0]
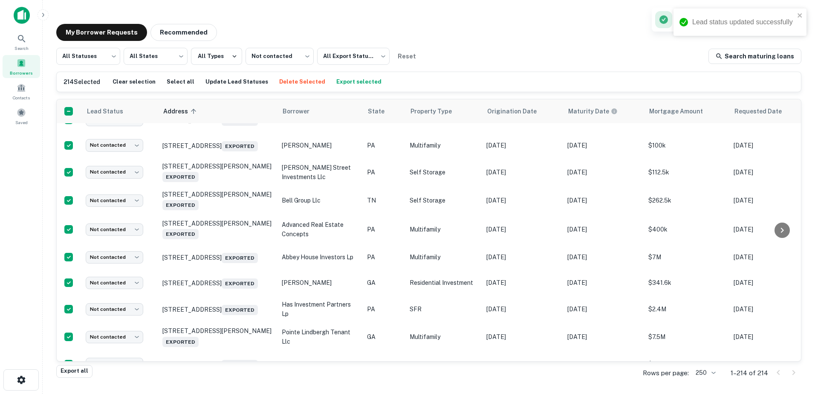
click at [134, 237] on body "Lead status updated successfully Lead status updated successfully Search Borrow…" at bounding box center [407, 197] width 815 height 394
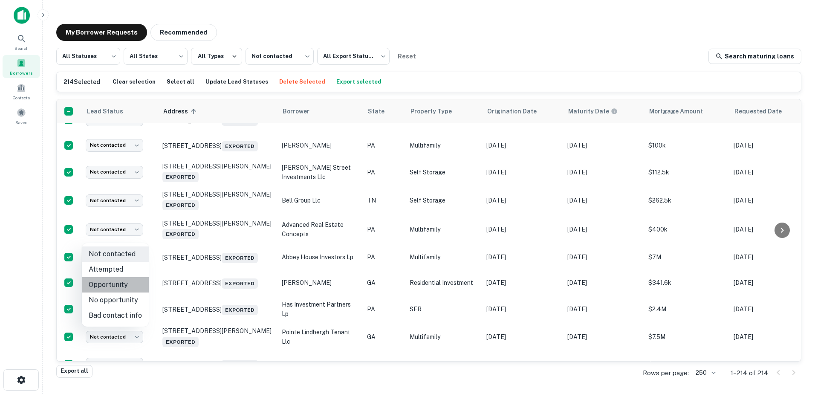
click at [122, 289] on li "Opportunity" at bounding box center [115, 284] width 67 height 15
type input "**********"
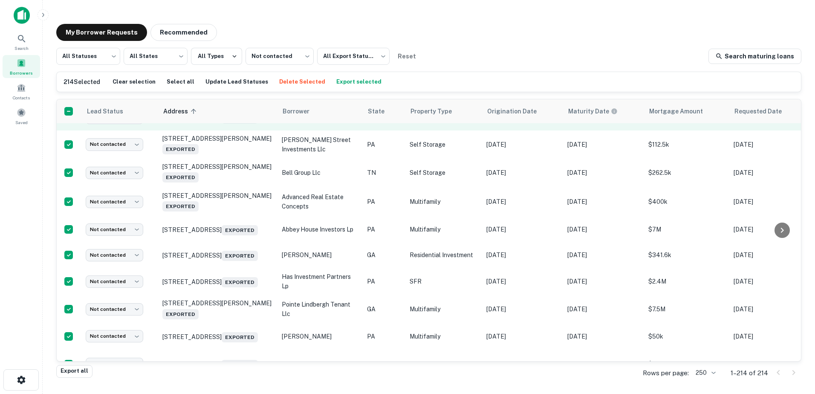
scroll to position [3835, 0]
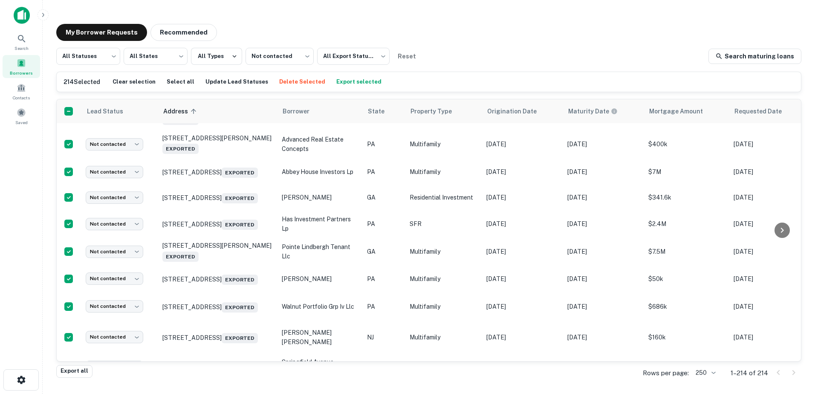
click at [130, 235] on body "Search Borrowers Contacts Saved My Borrower Requests Recommended All Statuses *…" at bounding box center [407, 197] width 815 height 394
click at [122, 283] on li "Opportunity" at bounding box center [115, 285] width 67 height 15
type input "**********"
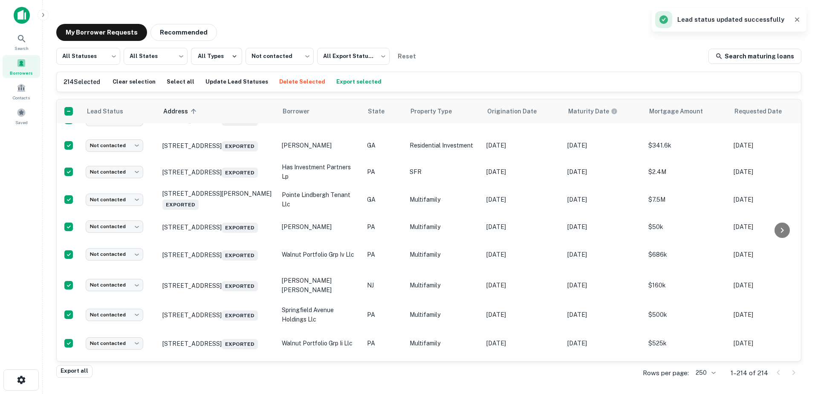
scroll to position [3920, 0]
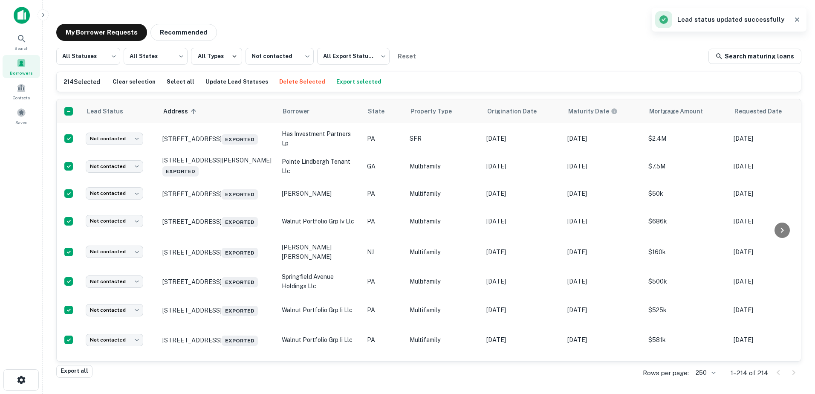
click at [115, 208] on body "Search Borrowers Contacts Saved My Borrower Requests Recommended All Statuses *…" at bounding box center [407, 197] width 815 height 394
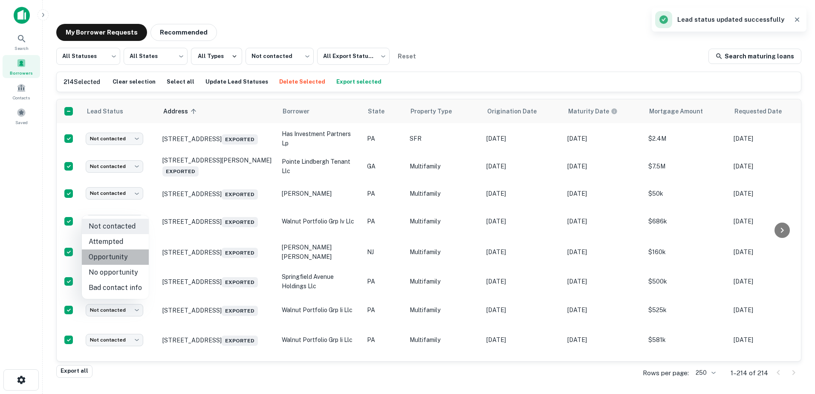
click at [119, 256] on li "Opportunity" at bounding box center [115, 256] width 67 height 15
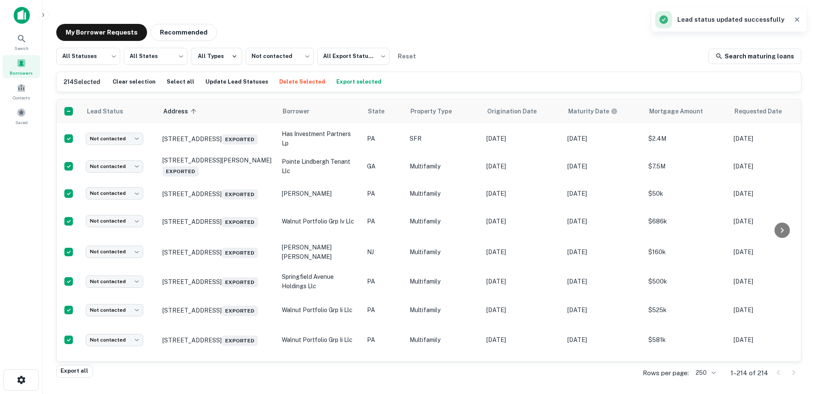
type input "**********"
click at [135, 265] on body "Lead status updated successfully Search Borrowers Contacts Saved My Borrower Re…" at bounding box center [407, 197] width 815 height 394
drag, startPoint x: 121, startPoint y: 316, endPoint x: 8, endPoint y: 277, distance: 119.6
click at [121, 316] on li "Opportunity" at bounding box center [115, 313] width 67 height 15
type input "**********"
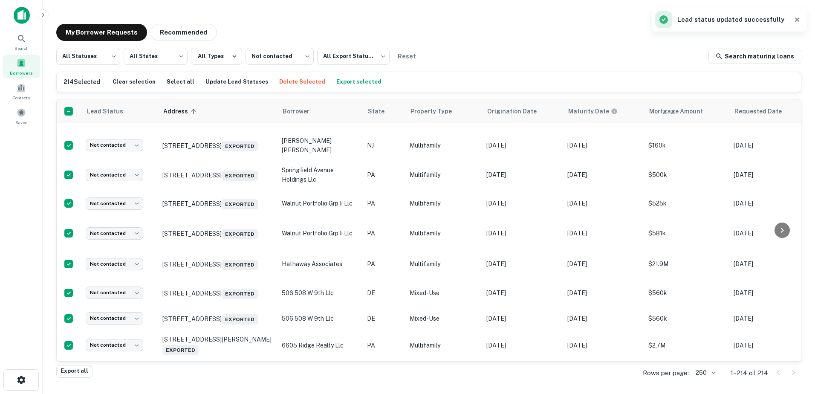
scroll to position [4048, 0]
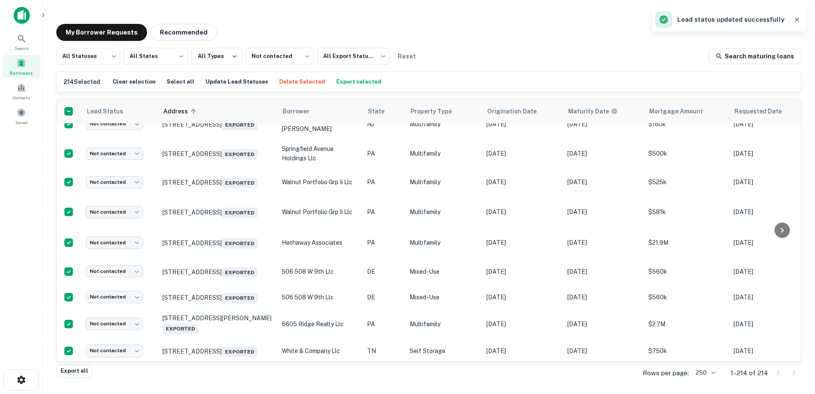
click at [110, 223] on body "Search Borrowers Contacts Saved My Borrower Requests Recommended All Statuses *…" at bounding box center [407, 197] width 815 height 394
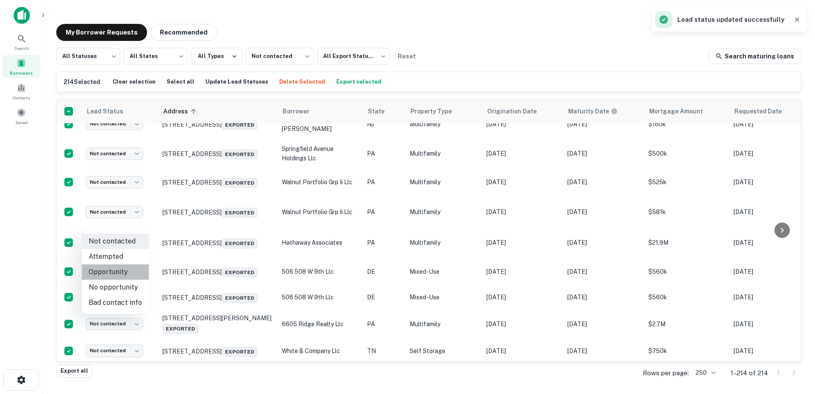
click at [134, 273] on li "Opportunity" at bounding box center [115, 271] width 67 height 15
type input "**********"
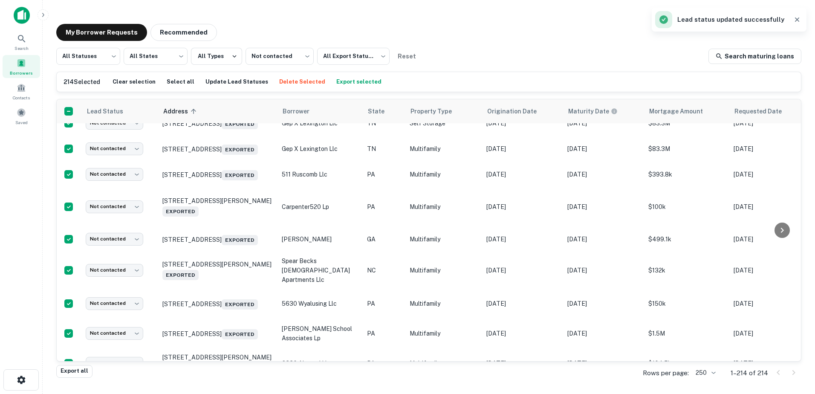
scroll to position [4303, 0]
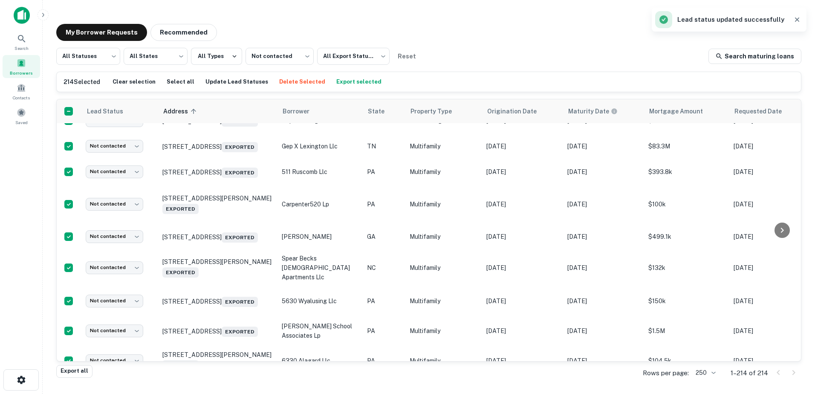
click at [119, 240] on body "Search Borrowers Contacts Saved My Borrower Requests Recommended All Statuses *…" at bounding box center [407, 197] width 815 height 394
click at [125, 286] on li "Opportunity" at bounding box center [115, 287] width 67 height 15
type input "**********"
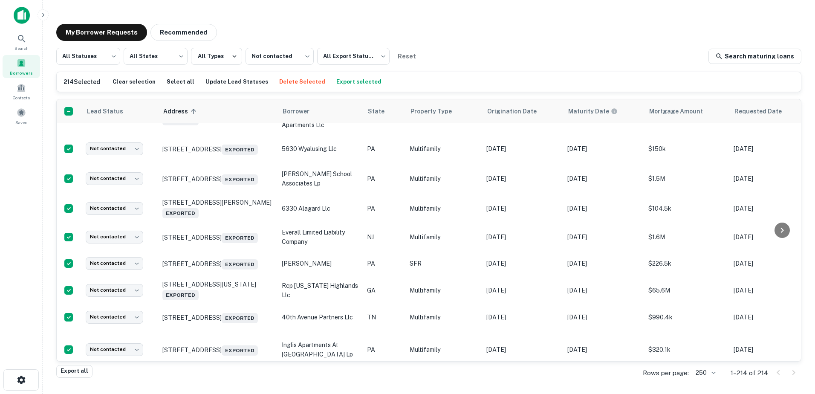
scroll to position [4516, 0]
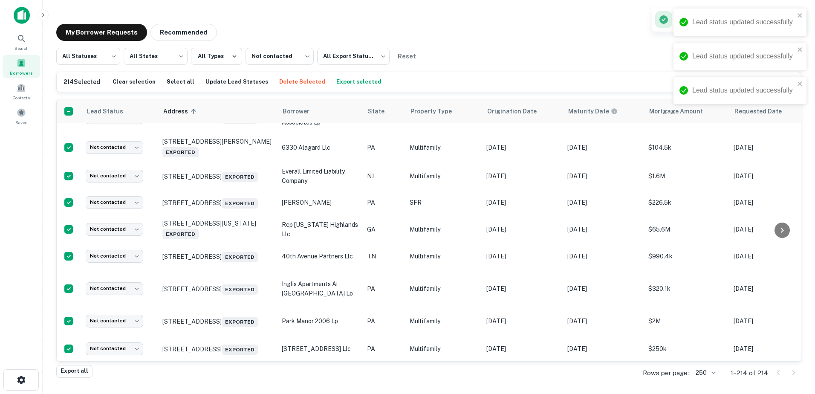
click at [127, 260] on body "Lead status updated successfully Lead status updated successfully Lead status u…" at bounding box center [407, 197] width 815 height 394
click at [118, 311] on li "Opportunity" at bounding box center [115, 307] width 67 height 15
type input "**********"
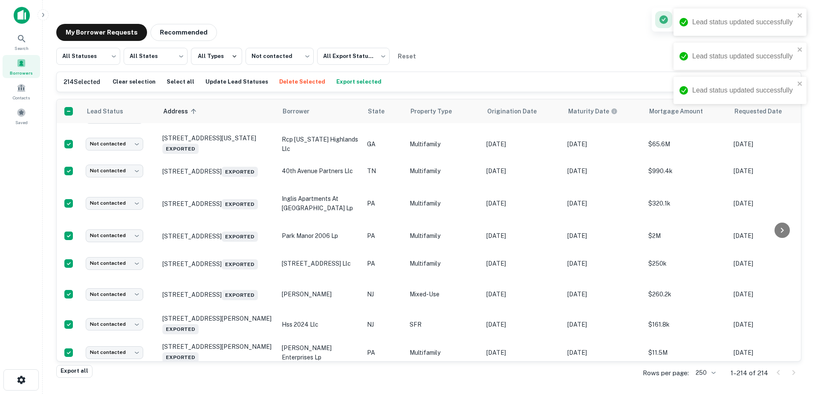
scroll to position [4644, 0]
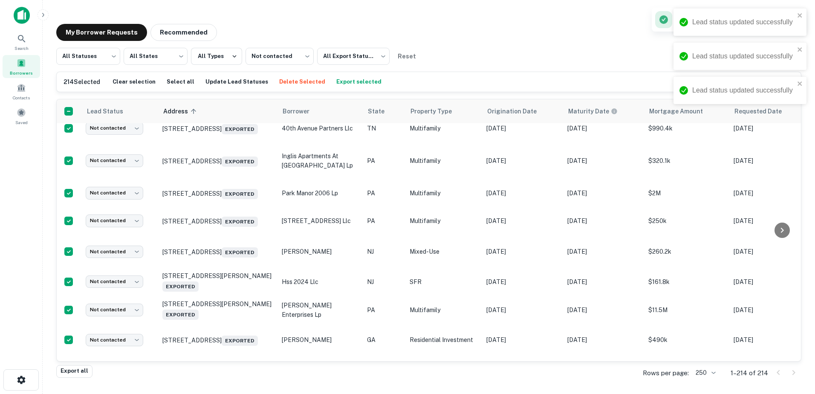
click at [111, 225] on body "Lead status updated successfully Lead status updated successfully Lead status u…" at bounding box center [407, 197] width 815 height 394
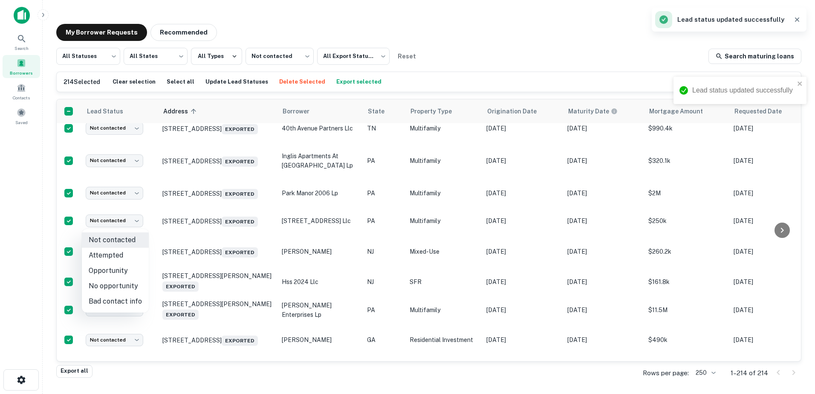
click at [111, 273] on li "Opportunity" at bounding box center [115, 270] width 67 height 15
click at [131, 252] on li "Attempted" at bounding box center [115, 255] width 67 height 15
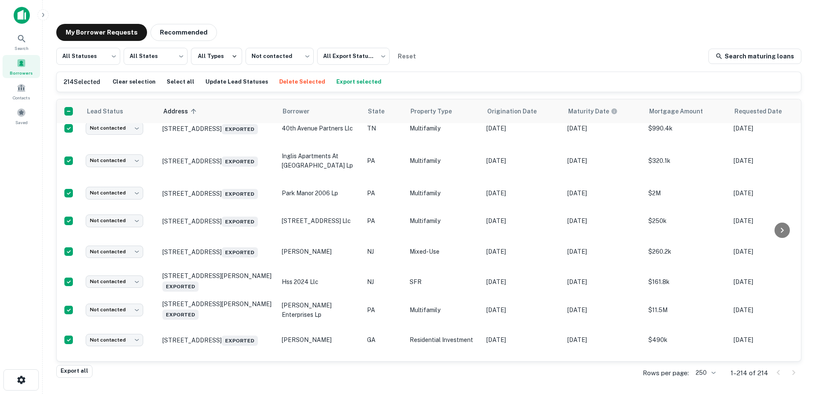
click at [130, 224] on body "Lead status updated successfully Search Borrowers Contacts Saved My Borrower Re…" at bounding box center [407, 197] width 815 height 394
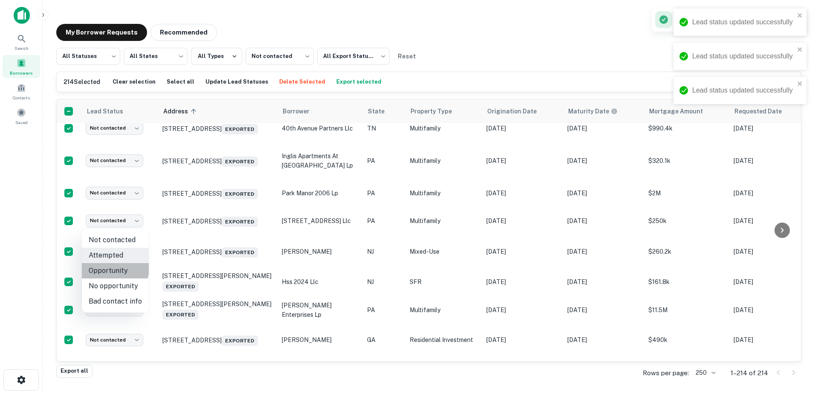
click at [113, 268] on li "Opportunity" at bounding box center [115, 270] width 67 height 15
type input "**********"
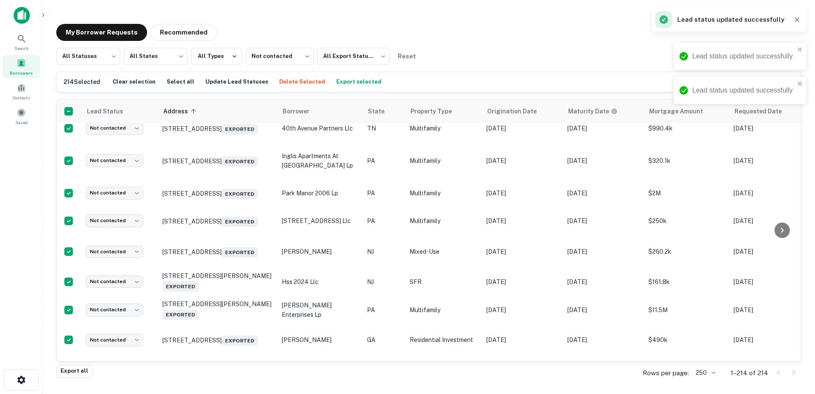
click at [118, 251] on body "Lead status updated successfully Lead status updated successfully Lead status u…" at bounding box center [407, 197] width 815 height 394
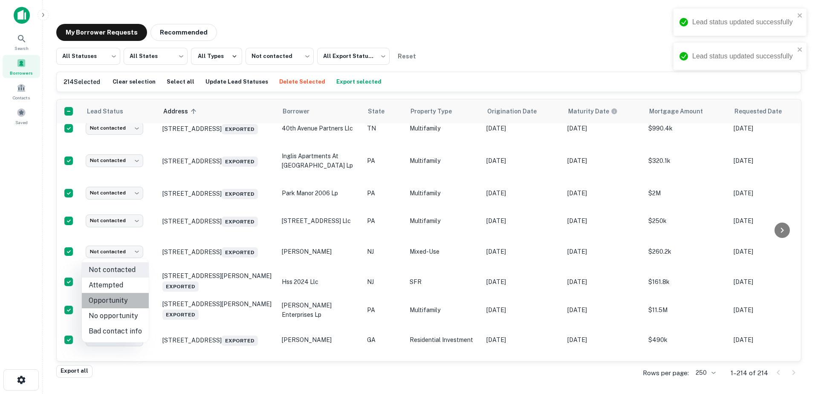
click at [118, 304] on li "Opportunity" at bounding box center [115, 300] width 67 height 15
type input "**********"
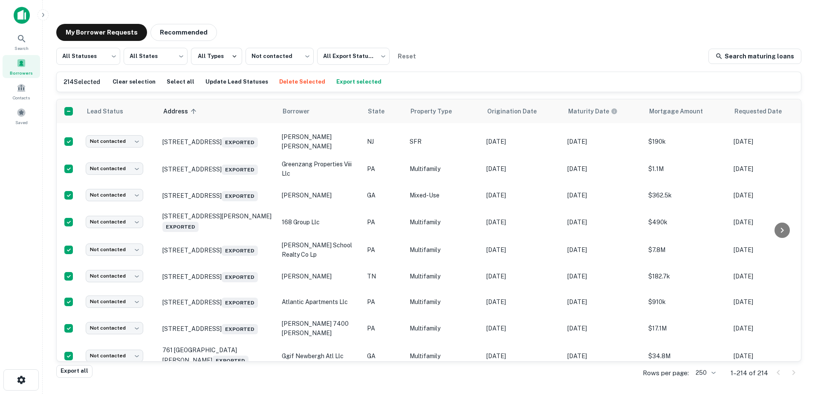
scroll to position [4900, 0]
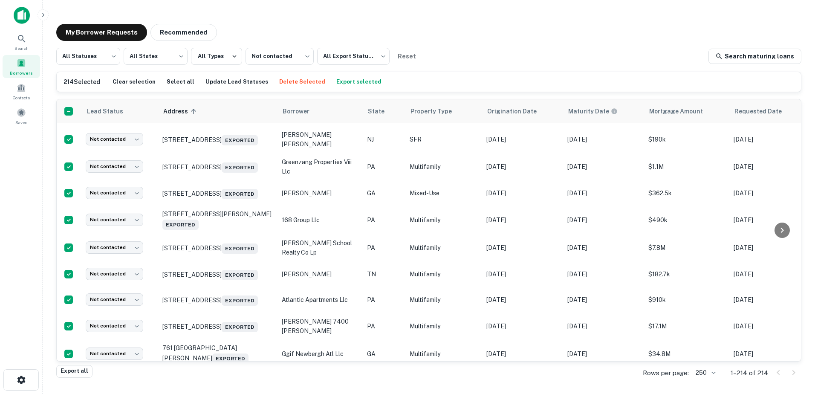
click at [128, 181] on body "Search Borrowers Contacts Saved My Borrower Requests Recommended All Statuses *…" at bounding box center [407, 197] width 815 height 394
click at [119, 226] on li "Opportunity" at bounding box center [115, 226] width 67 height 15
type input "**********"
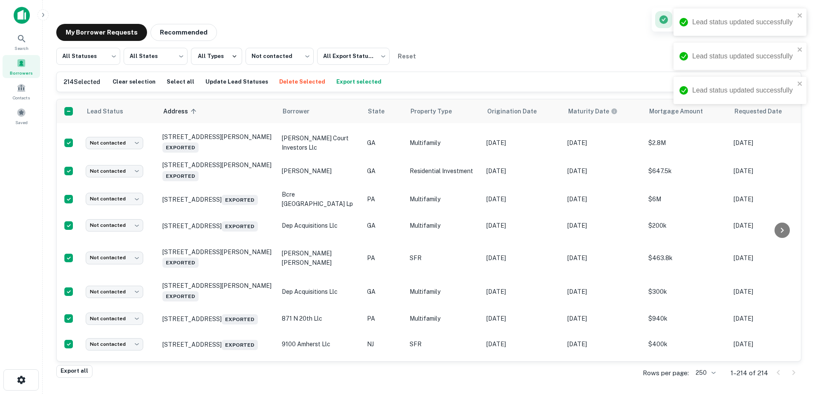
scroll to position [5241, 0]
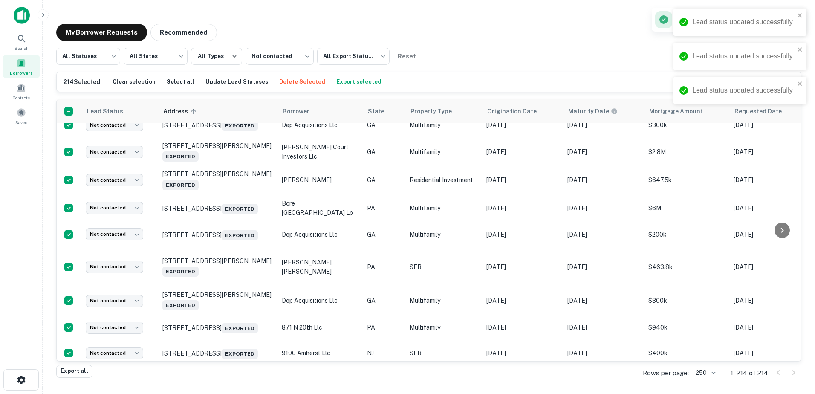
click at [124, 281] on body "Lead status updated successfully Lead status updated successfully Lead status u…" at bounding box center [407, 197] width 815 height 394
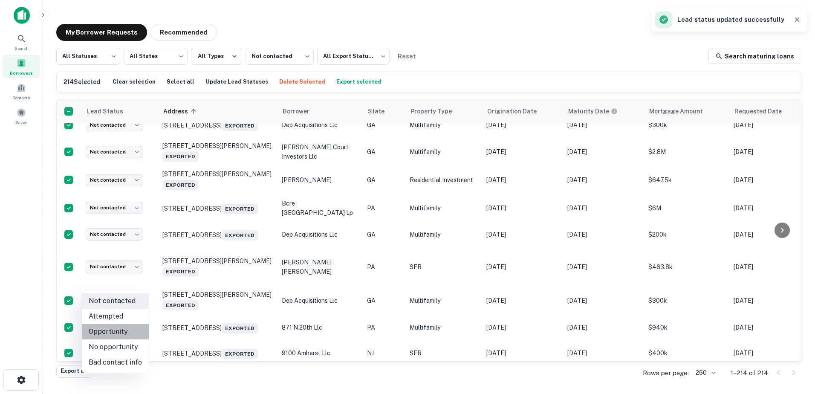
click at [125, 329] on li "Opportunity" at bounding box center [115, 331] width 67 height 15
type input "**********"
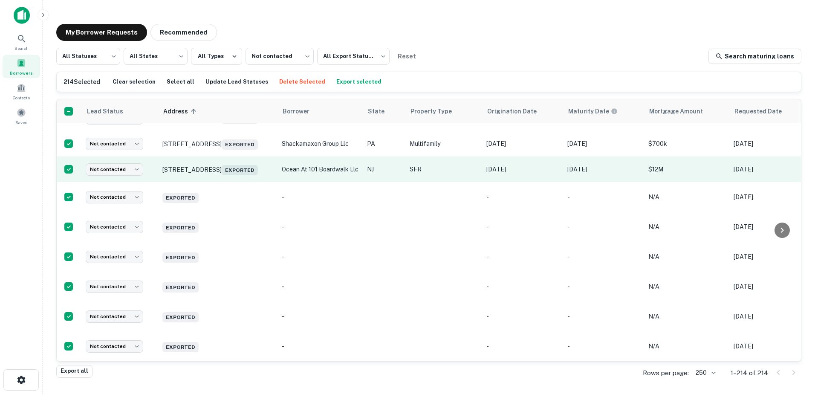
scroll to position [6008, 0]
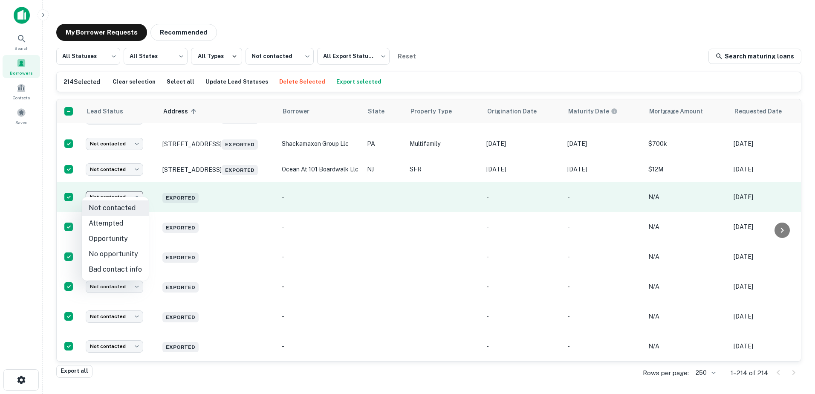
click at [107, 195] on body "Search Borrowers Contacts Saved My Borrower Requests Recommended All Statuses *…" at bounding box center [407, 197] width 815 height 394
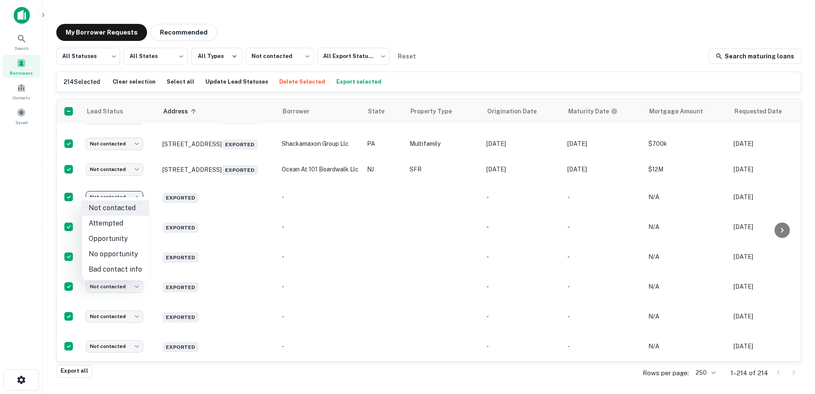
click at [309, 198] on div at bounding box center [407, 197] width 815 height 394
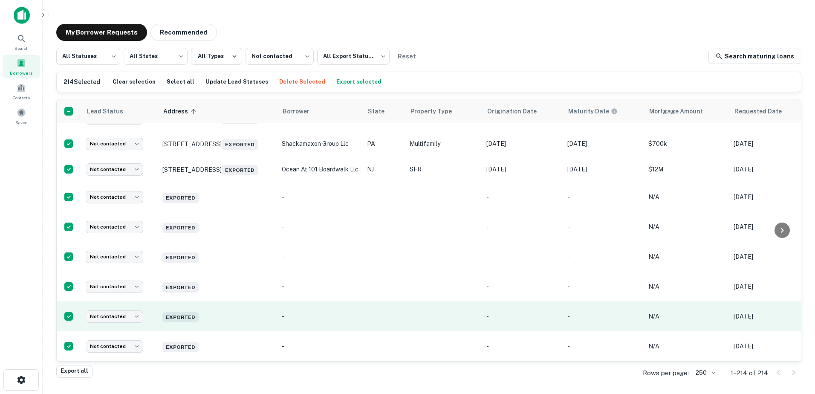
click at [229, 321] on td "Exported" at bounding box center [217, 316] width 119 height 30
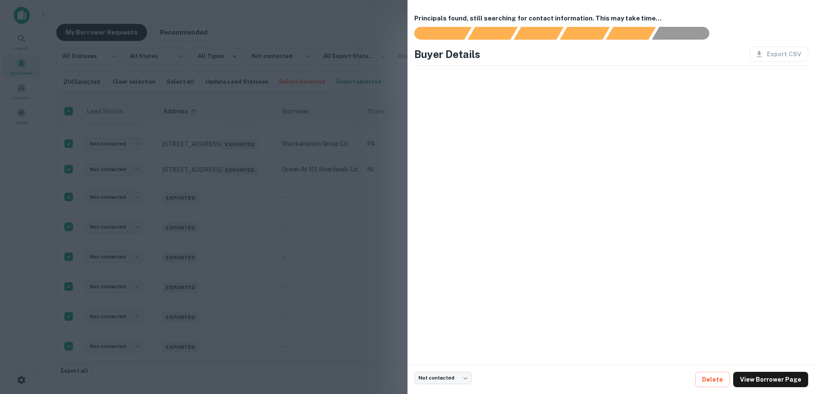
scroll to position [5134, 0]
click at [280, 291] on div at bounding box center [407, 197] width 815 height 394
